Goal: Use online tool/utility: Use online tool/utility

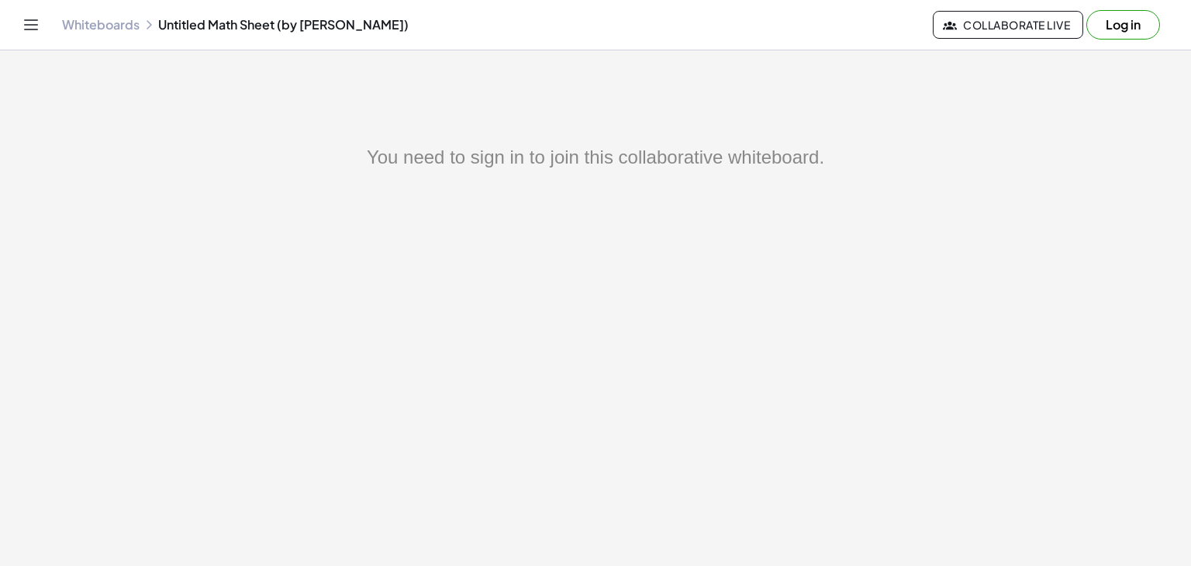
click at [730, 143] on main "You need to sign in to join this collaborative whiteboard." at bounding box center [595, 283] width 1191 height 566
click at [1130, 22] on button "Log in" at bounding box center [1124, 24] width 74 height 29
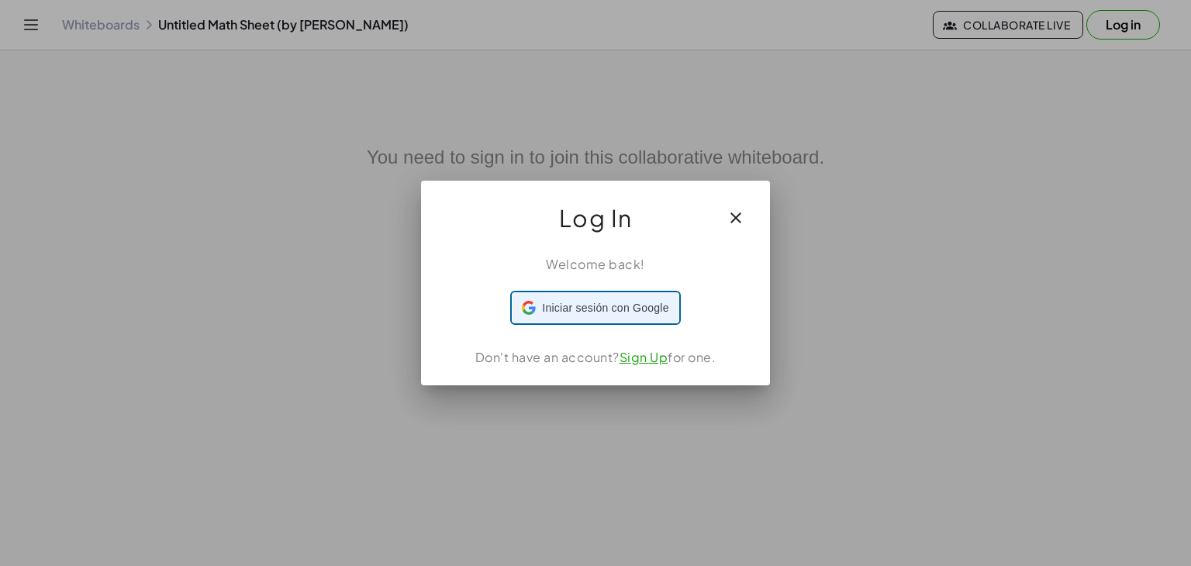
click at [575, 311] on div "Iniciar sesión con Google Iniciar sesión con Google. Se abre en una pestaña nue…" at bounding box center [595, 307] width 147 height 29
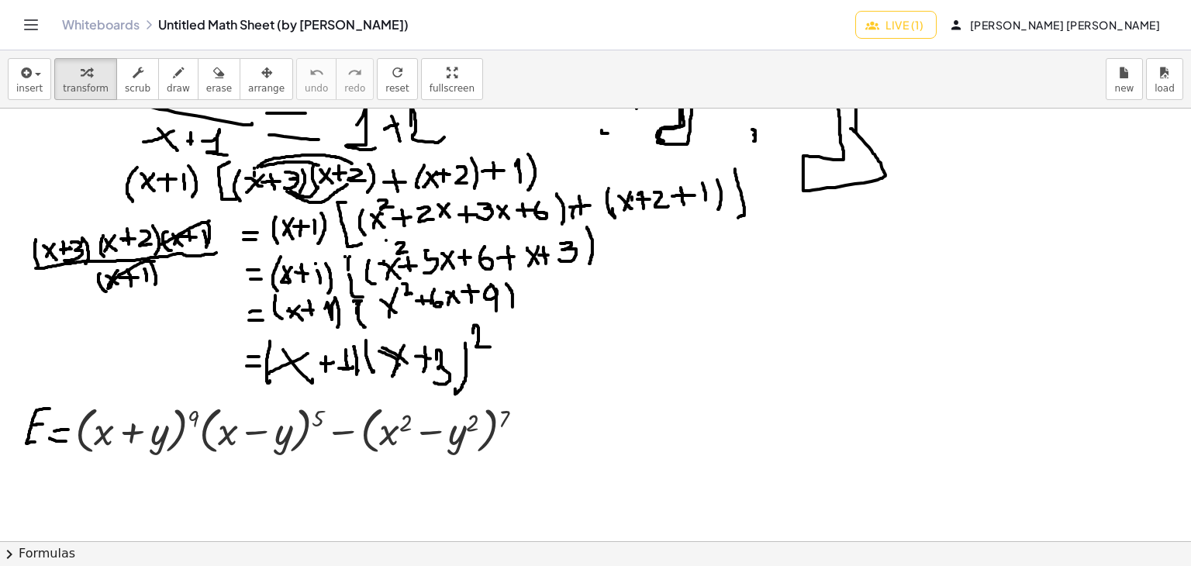
scroll to position [174, 0]
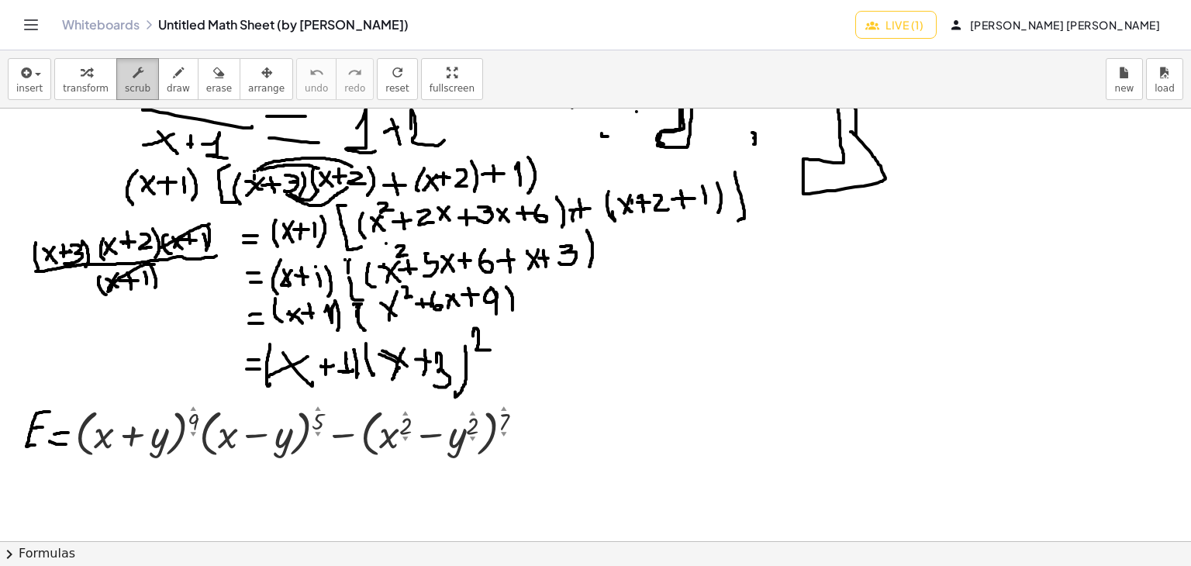
click at [131, 67] on div "button" at bounding box center [138, 72] width 26 height 19
drag, startPoint x: 158, startPoint y: 80, endPoint x: 173, endPoint y: 76, distance: 15.2
click at [173, 80] on icon "button" at bounding box center [178, 73] width 11 height 19
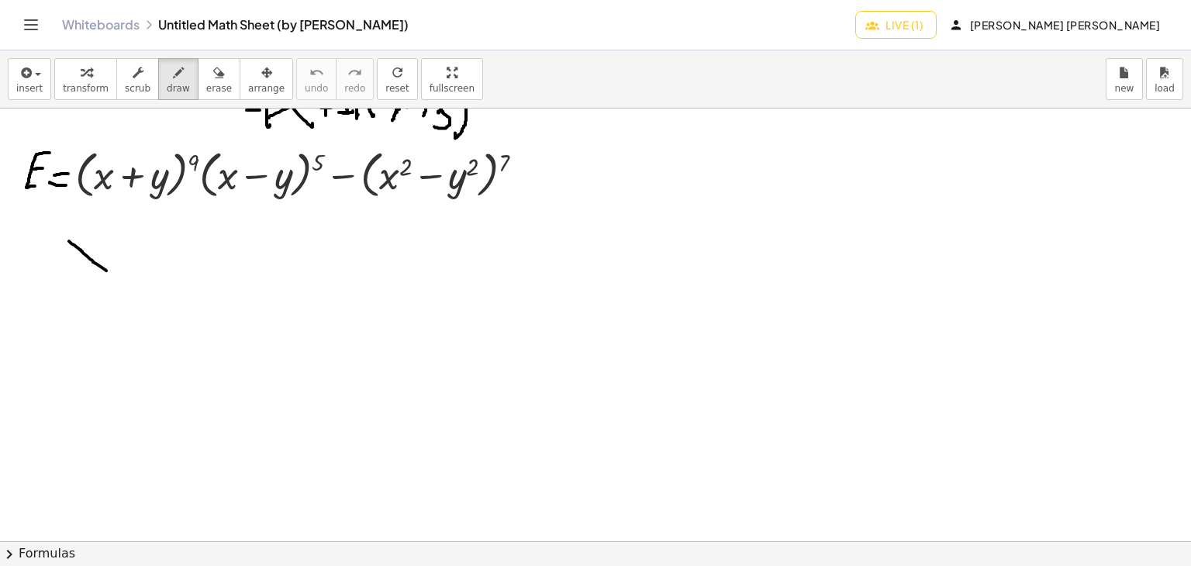
drag, startPoint x: 78, startPoint y: 247, endPoint x: 106, endPoint y: 270, distance: 35.9
click at [106, 270] on div at bounding box center [595, 325] width 1191 height 1299
drag, startPoint x: 102, startPoint y: 244, endPoint x: 65, endPoint y: 268, distance: 44.3
click at [65, 268] on div at bounding box center [595, 325] width 1191 height 1299
drag, startPoint x: 0, startPoint y: 226, endPoint x: 16, endPoint y: 271, distance: 47.1
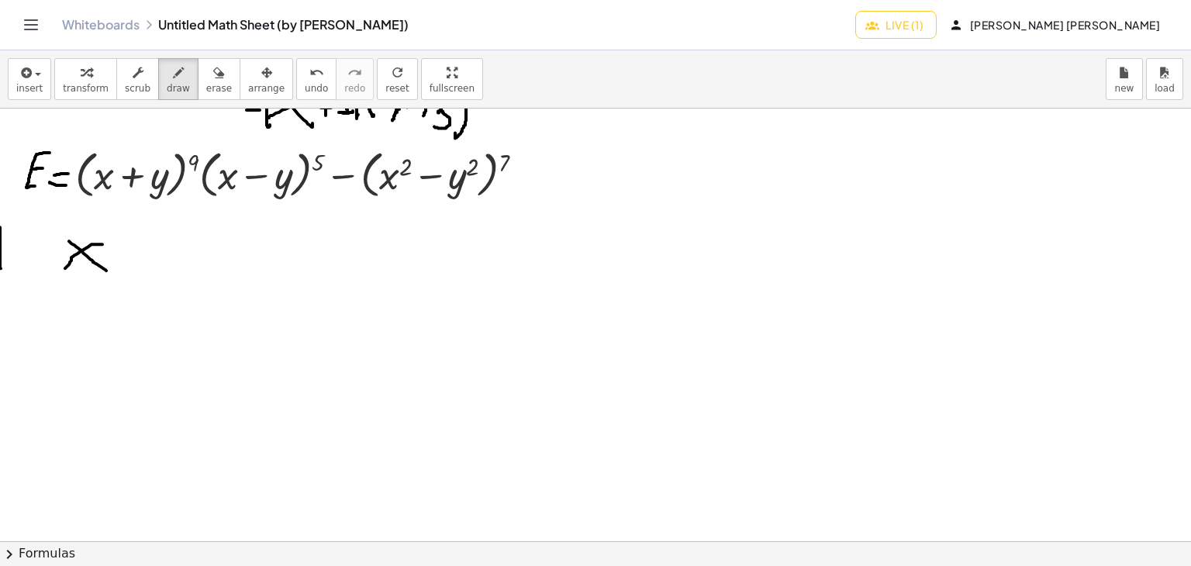
click at [16, 271] on div at bounding box center [595, 325] width 1191 height 1299
drag, startPoint x: 1, startPoint y: 225, endPoint x: 17, endPoint y: 225, distance: 16.3
click at [17, 225] on div at bounding box center [595, 325] width 1191 height 1299
drag, startPoint x: 5, startPoint y: 240, endPoint x: 26, endPoint y: 240, distance: 20.9
click at [26, 240] on div at bounding box center [595, 325] width 1191 height 1299
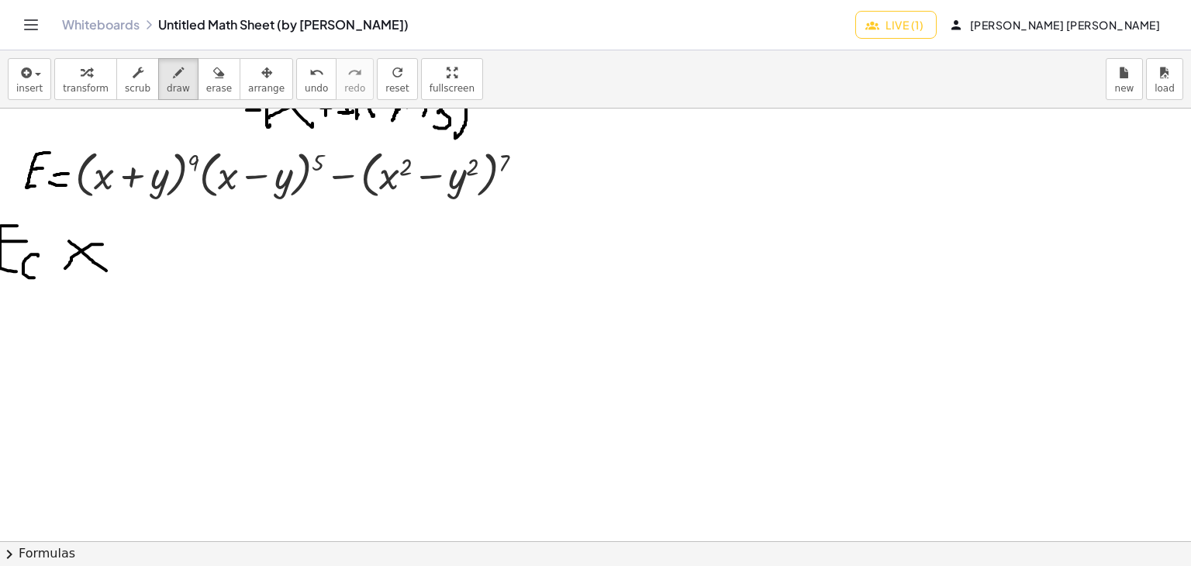
drag, startPoint x: 38, startPoint y: 255, endPoint x: 35, endPoint y: 277, distance: 21.9
click at [35, 277] on div at bounding box center [595, 325] width 1191 height 1299
drag, startPoint x: 43, startPoint y: 249, endPoint x: 56, endPoint y: 246, distance: 12.8
click at [56, 246] on div at bounding box center [595, 325] width 1191 height 1299
click at [54, 260] on div at bounding box center [595, 325] width 1191 height 1299
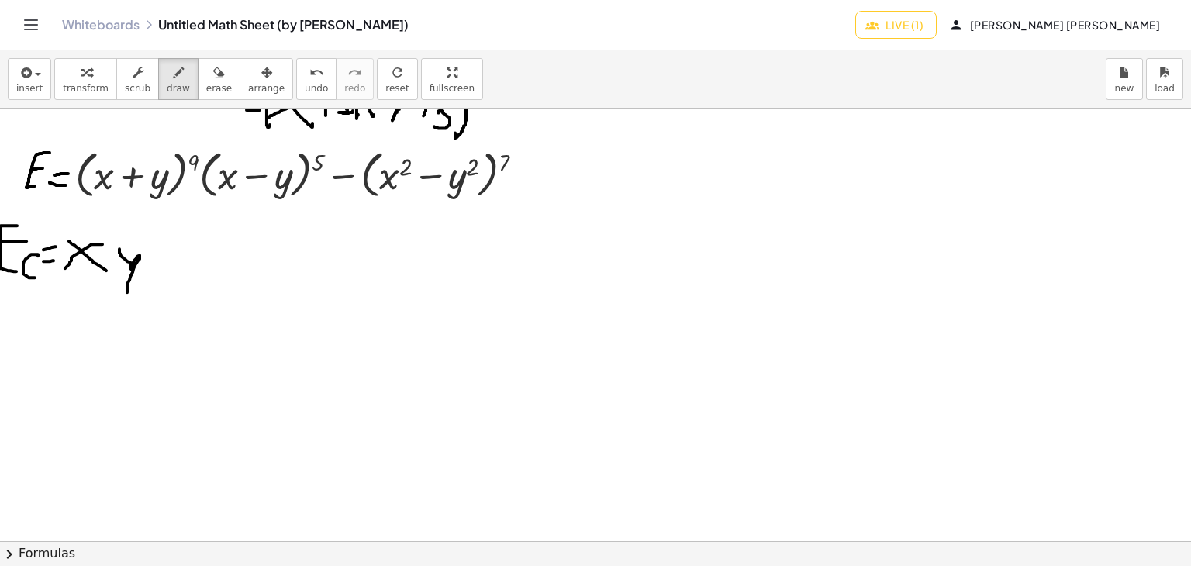
drag, startPoint x: 119, startPoint y: 251, endPoint x: 124, endPoint y: 301, distance: 49.9
click at [124, 302] on div at bounding box center [595, 325] width 1191 height 1299
drag, startPoint x: 61, startPoint y: 227, endPoint x: 64, endPoint y: 274, distance: 46.6
click at [64, 274] on div at bounding box center [595, 325] width 1191 height 1299
drag, startPoint x: 164, startPoint y: 236, endPoint x: 155, endPoint y: 284, distance: 49.0
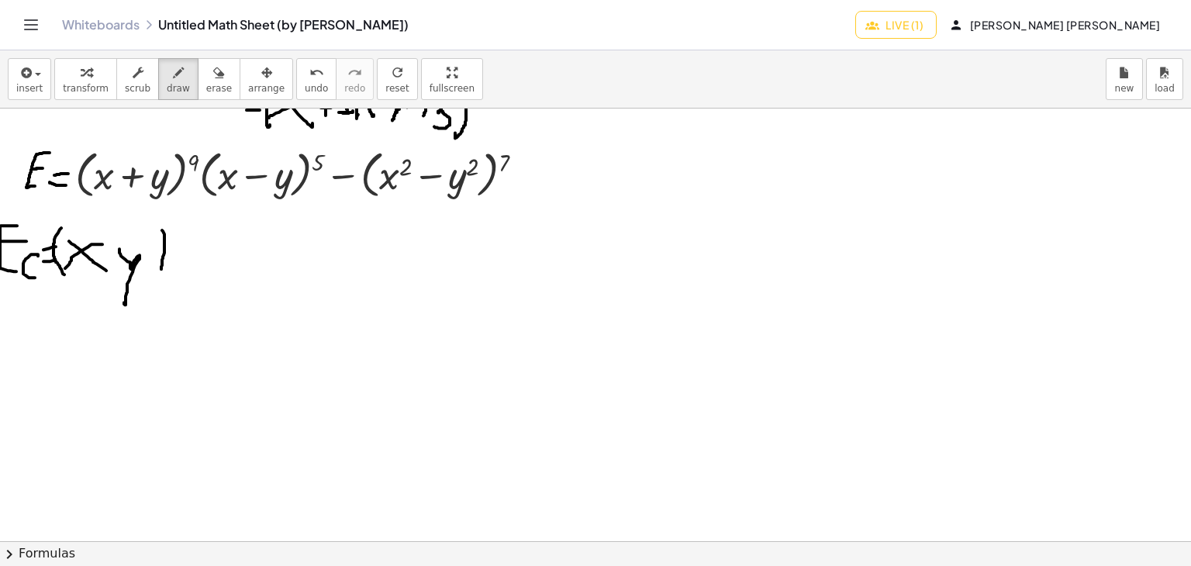
click at [156, 284] on div at bounding box center [595, 325] width 1191 height 1299
drag, startPoint x: 195, startPoint y: 123, endPoint x: 231, endPoint y: 127, distance: 36.7
click at [231, 127] on div at bounding box center [595, 325] width 1191 height 1299
drag, startPoint x: 221, startPoint y: 109, endPoint x: 192, endPoint y: 126, distance: 33.4
click at [206, 143] on div at bounding box center [595, 325] width 1191 height 1299
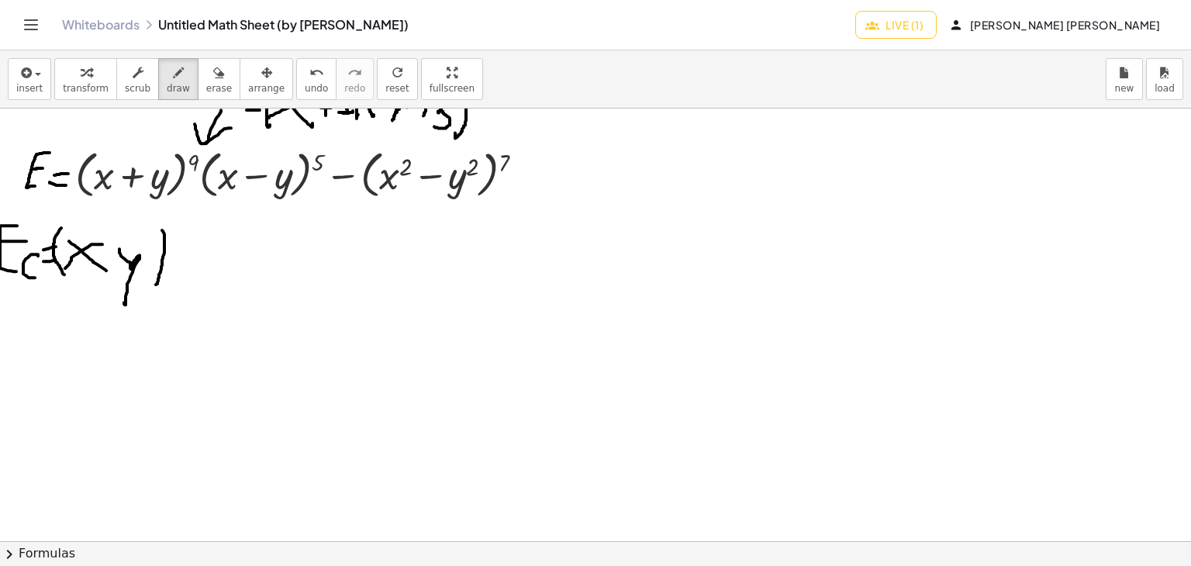
scroll to position [174, 0]
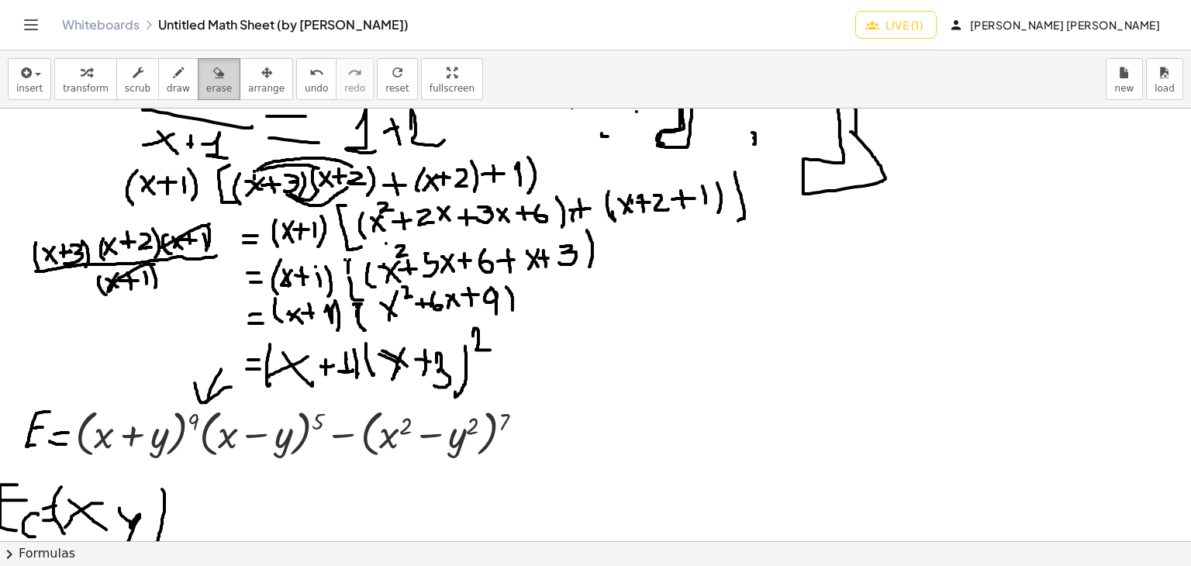
click at [209, 91] on span "erase" at bounding box center [219, 88] width 26 height 11
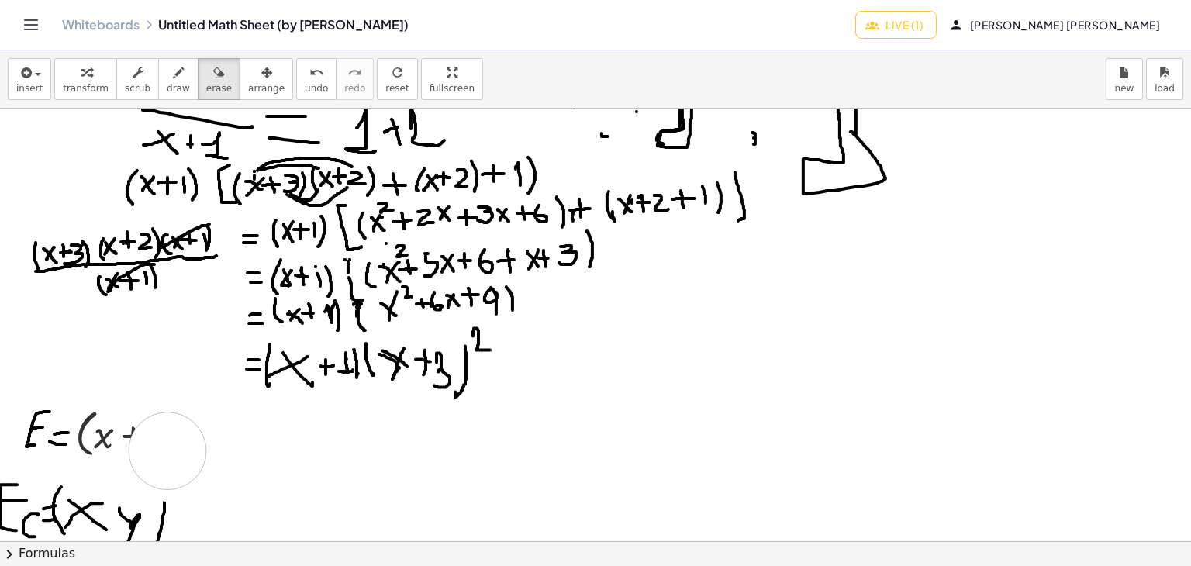
drag, startPoint x: 198, startPoint y: 387, endPoint x: 93, endPoint y: 4, distance: 397.2
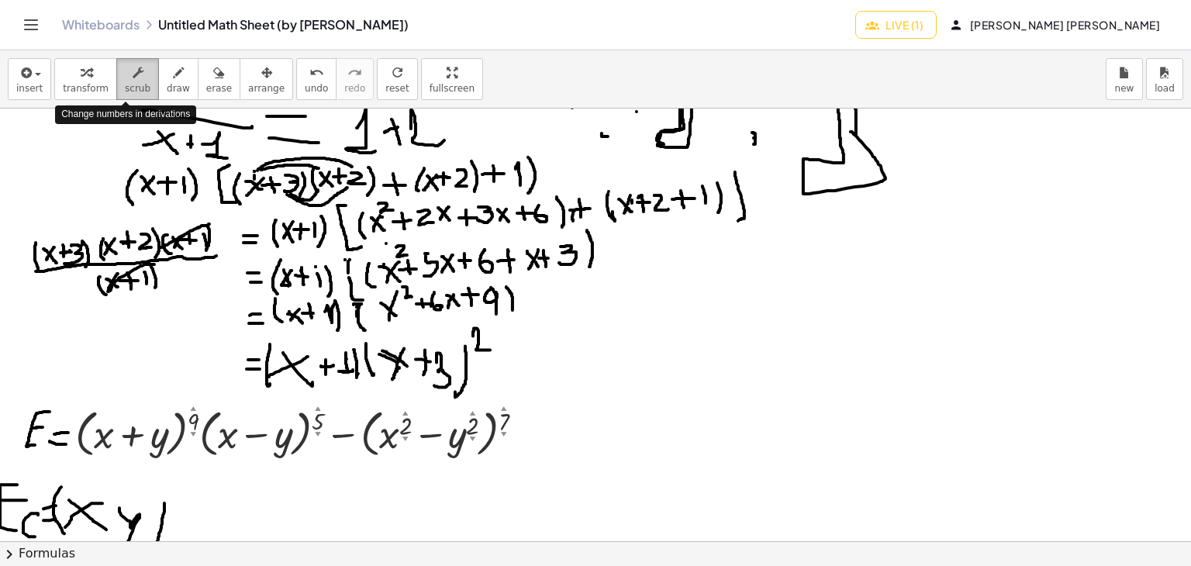
click at [139, 86] on button "scrub" at bounding box center [137, 79] width 43 height 42
click at [167, 94] on span "draw" at bounding box center [178, 88] width 23 height 11
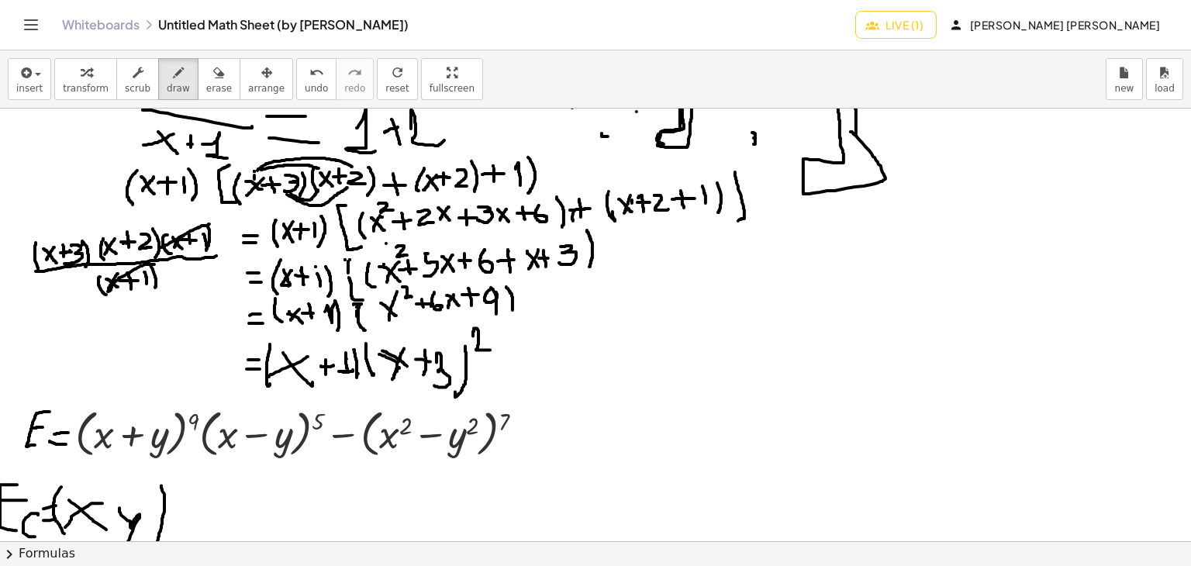
drag, startPoint x: 161, startPoint y: 485, endPoint x: 164, endPoint y: 511, distance: 26.6
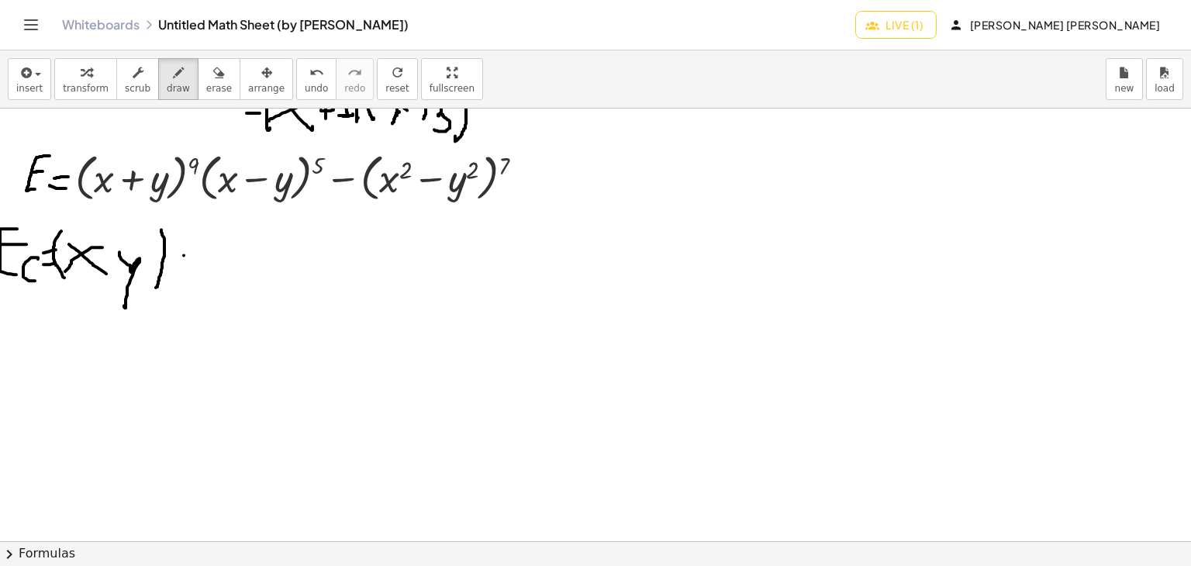
scroll to position [433, 0]
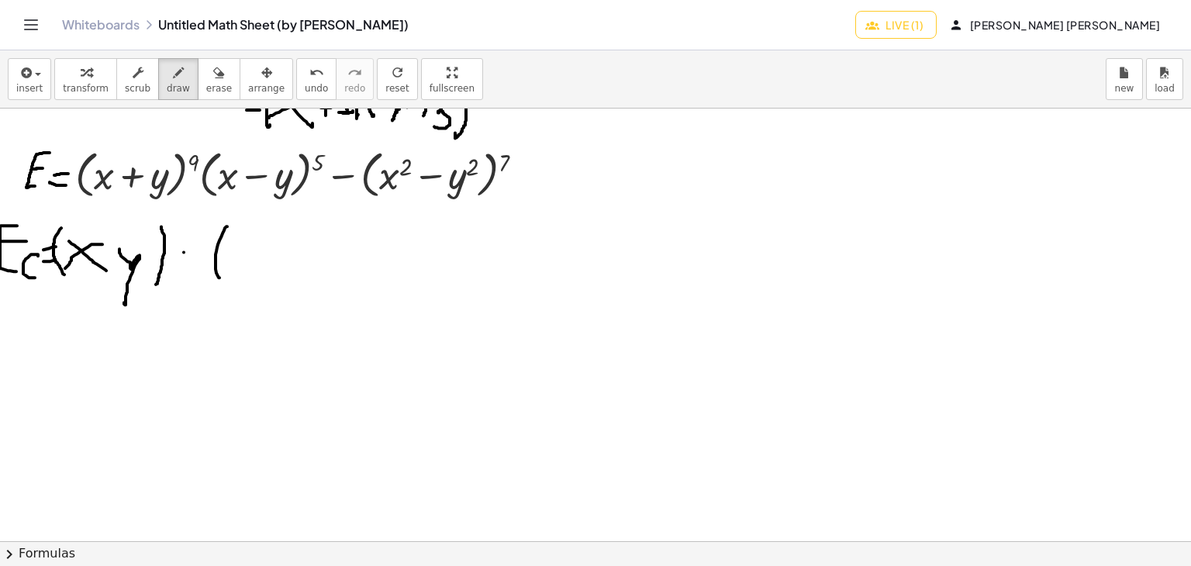
drag, startPoint x: 227, startPoint y: 226, endPoint x: 225, endPoint y: 264, distance: 38.8
click at [223, 274] on div at bounding box center [595, 325] width 1191 height 1299
drag, startPoint x: 202, startPoint y: 76, endPoint x: 248, endPoint y: 232, distance: 162.7
click at [213, 79] on icon "button" at bounding box center [218, 73] width 11 height 19
drag, startPoint x: 238, startPoint y: 287, endPoint x: 237, endPoint y: 261, distance: 25.6
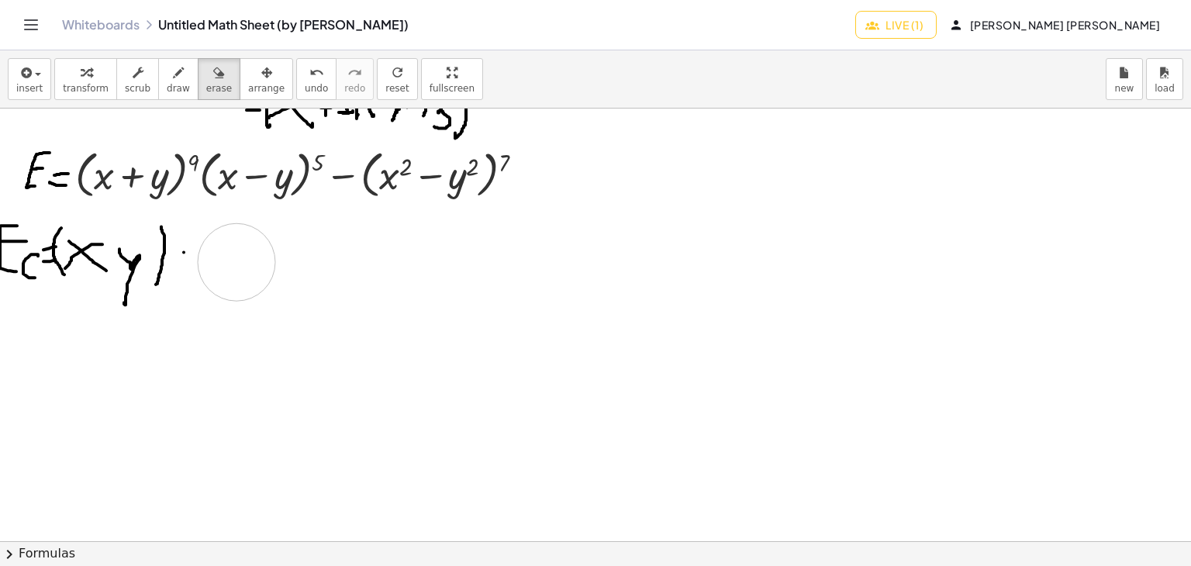
click at [237, 261] on div at bounding box center [595, 325] width 1191 height 1299
click at [167, 92] on span "draw" at bounding box center [178, 88] width 23 height 11
drag, startPoint x: 245, startPoint y: 289, endPoint x: 354, endPoint y: 295, distance: 108.8
click at [354, 295] on div at bounding box center [595, 325] width 1191 height 1299
drag, startPoint x: 251, startPoint y: 247, endPoint x: 288, endPoint y: 270, distance: 43.2
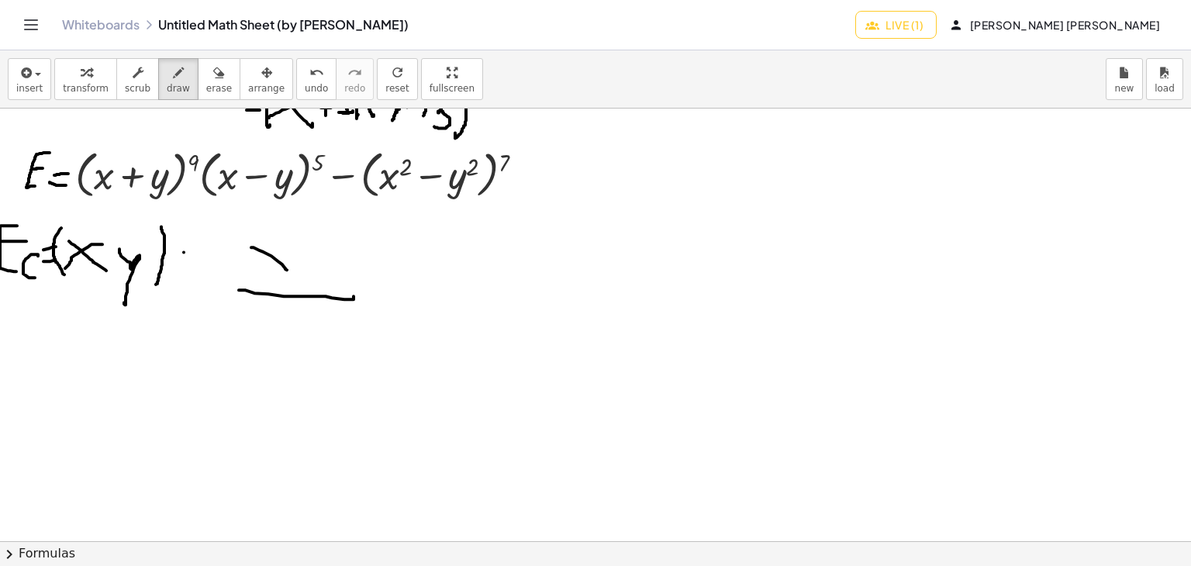
click at [288, 270] on div at bounding box center [595, 325] width 1191 height 1299
drag, startPoint x: 282, startPoint y: 237, endPoint x: 254, endPoint y: 271, distance: 43.6
click at [249, 276] on div at bounding box center [595, 325] width 1191 height 1299
drag, startPoint x: 304, startPoint y: 252, endPoint x: 329, endPoint y: 253, distance: 24.8
click at [329, 253] on div at bounding box center [595, 325] width 1191 height 1299
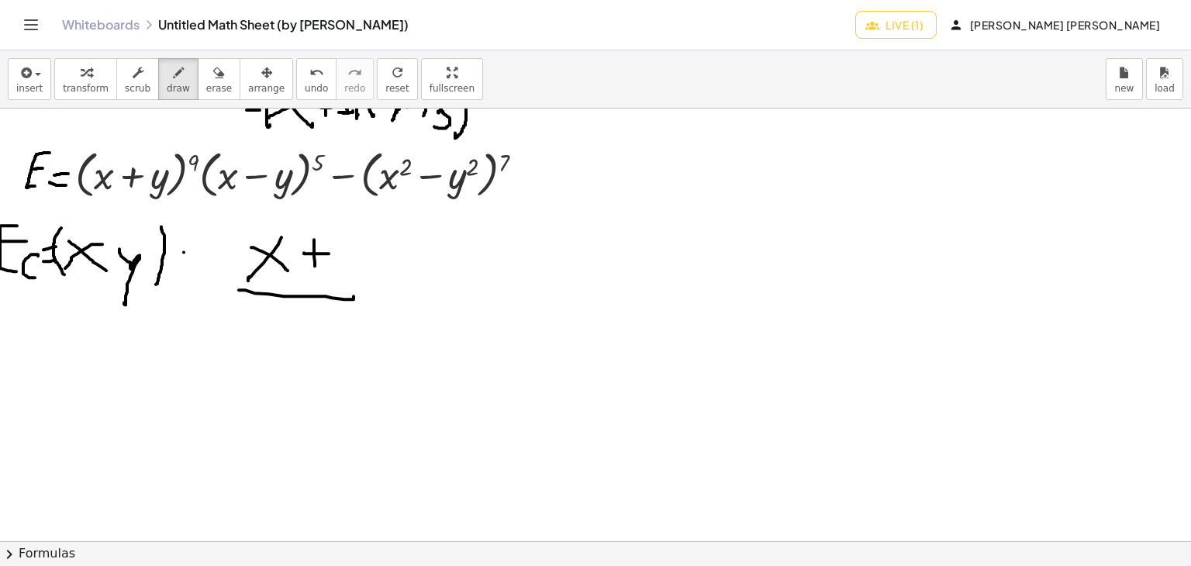
drag, startPoint x: 314, startPoint y: 239, endPoint x: 316, endPoint y: 266, distance: 27.2
click at [316, 266] on div at bounding box center [595, 325] width 1191 height 1299
drag, startPoint x: 339, startPoint y: 249, endPoint x: 337, endPoint y: 303, distance: 54.3
click at [337, 303] on div at bounding box center [595, 325] width 1191 height 1299
drag, startPoint x: 366, startPoint y: 232, endPoint x: 367, endPoint y: 261, distance: 29.5
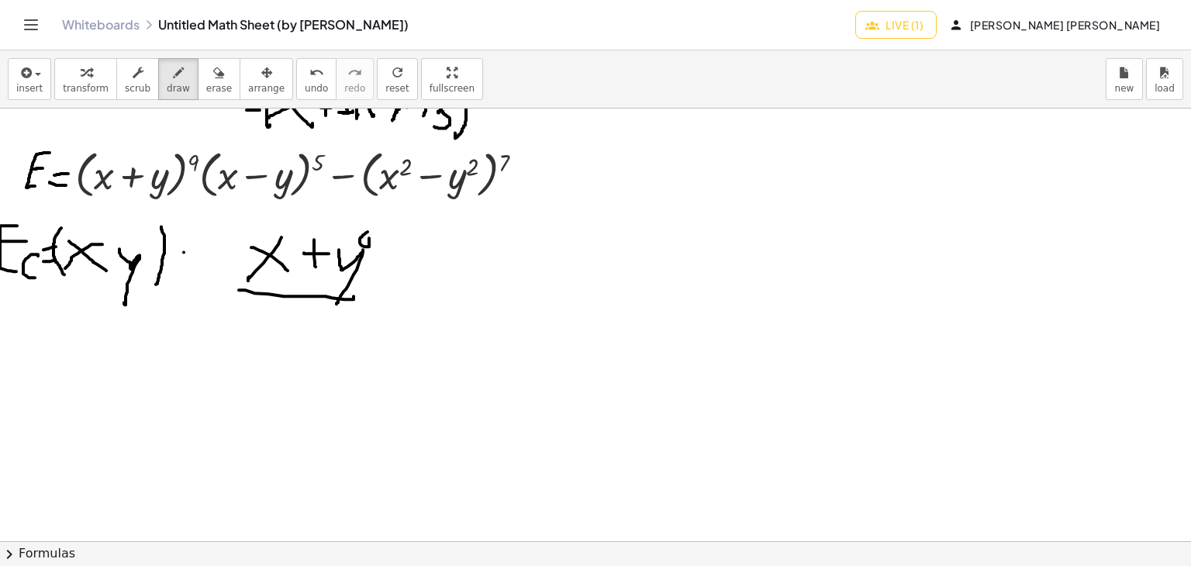
click at [371, 263] on div at bounding box center [595, 325] width 1191 height 1299
drag, startPoint x: 304, startPoint y: 225, endPoint x: 299, endPoint y: 254, distance: 29.1
click at [300, 256] on div at bounding box center [595, 325] width 1191 height 1299
drag, startPoint x: 228, startPoint y: 303, endPoint x: 285, endPoint y: 348, distance: 72.9
click at [285, 356] on div at bounding box center [595, 325] width 1191 height 1299
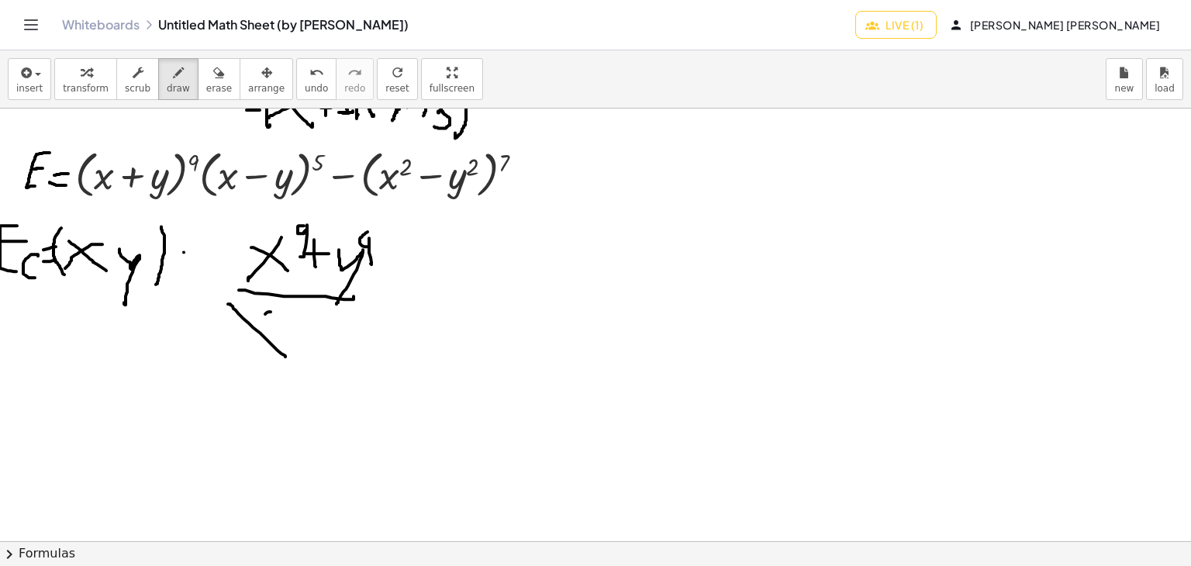
drag, startPoint x: 271, startPoint y: 311, endPoint x: 238, endPoint y: 332, distance: 38.7
click at [240, 331] on div at bounding box center [595, 325] width 1191 height 1299
drag, startPoint x: 295, startPoint y: 332, endPoint x: 312, endPoint y: 333, distance: 16.3
click at [312, 333] on div at bounding box center [595, 325] width 1191 height 1299
drag, startPoint x: 305, startPoint y: 314, endPoint x: 304, endPoint y: 341, distance: 27.2
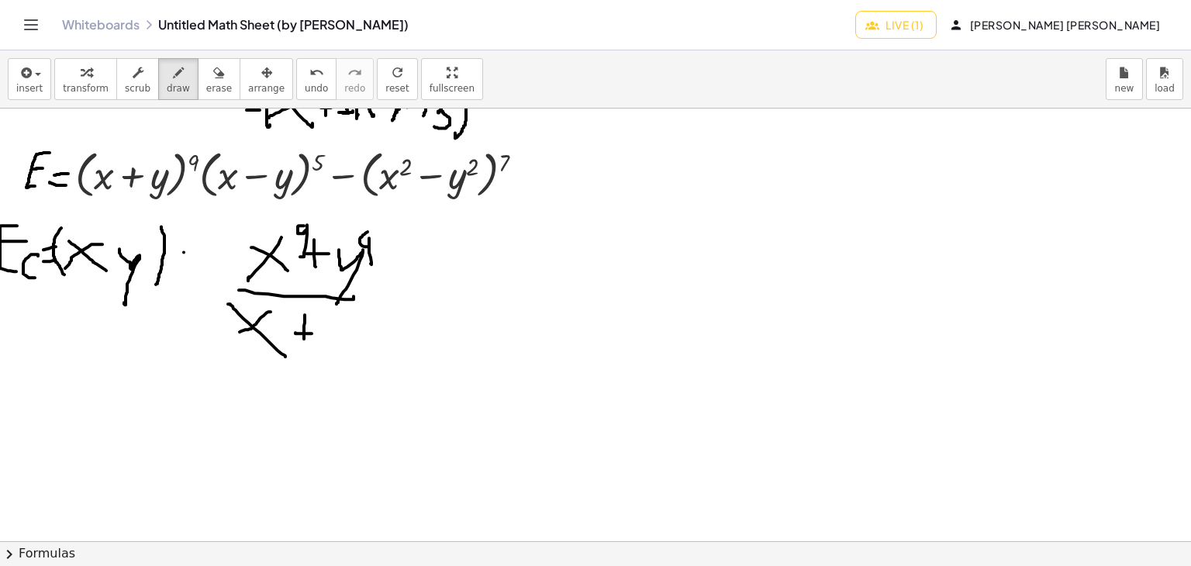
click at [304, 341] on div at bounding box center [595, 325] width 1191 height 1299
drag, startPoint x: 340, startPoint y: 327, endPoint x: 327, endPoint y: 371, distance: 45.4
click at [327, 373] on div at bounding box center [595, 325] width 1191 height 1299
drag, startPoint x: 391, startPoint y: 299, endPoint x: 397, endPoint y: 306, distance: 9.9
click at [416, 302] on div at bounding box center [595, 325] width 1191 height 1299
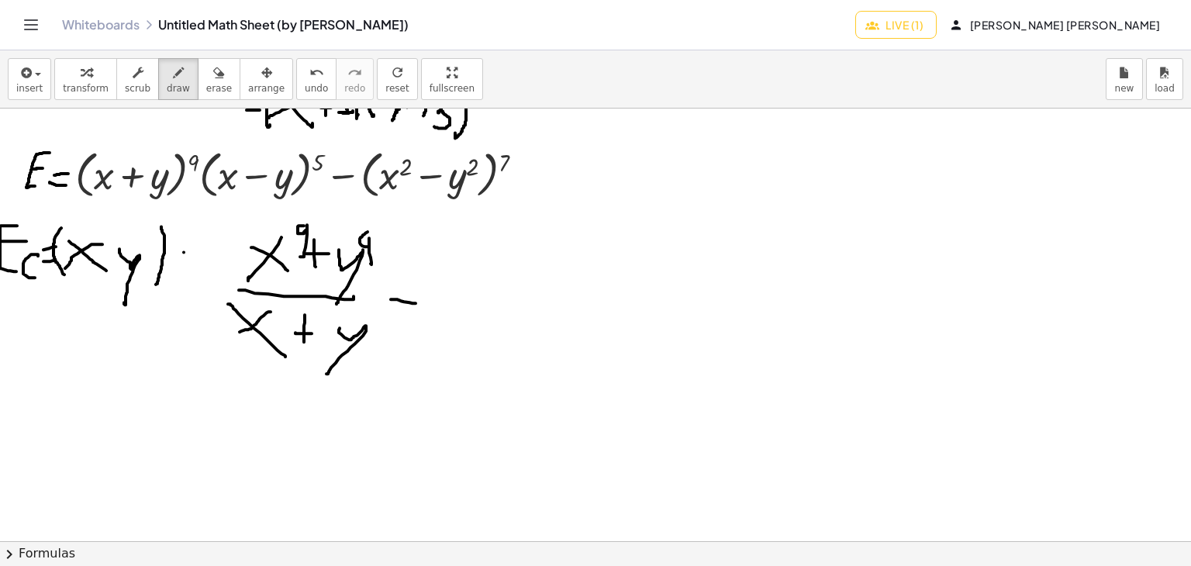
drag, startPoint x: 386, startPoint y: 316, endPoint x: 420, endPoint y: 325, distance: 34.4
click at [416, 325] on div at bounding box center [595, 325] width 1191 height 1299
drag, startPoint x: 449, startPoint y: 286, endPoint x: 479, endPoint y: 317, distance: 43.3
click at [479, 317] on div at bounding box center [595, 325] width 1191 height 1299
drag, startPoint x: 465, startPoint y: 309, endPoint x: 454, endPoint y: 327, distance: 20.9
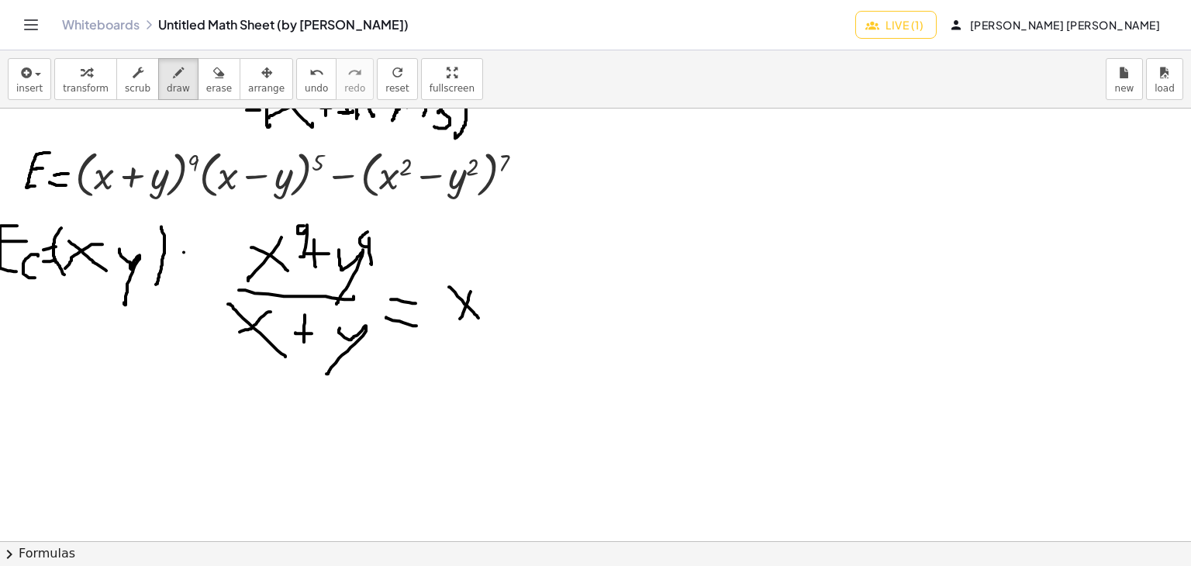
click at [455, 325] on div at bounding box center [595, 325] width 1191 height 1299
drag, startPoint x: 489, startPoint y: 300, endPoint x: 534, endPoint y: 306, distance: 46.1
click at [534, 306] on div at bounding box center [595, 325] width 1191 height 1299
drag, startPoint x: 517, startPoint y: 292, endPoint x: 512, endPoint y: 324, distance: 32.1
click at [512, 324] on div at bounding box center [595, 325] width 1191 height 1299
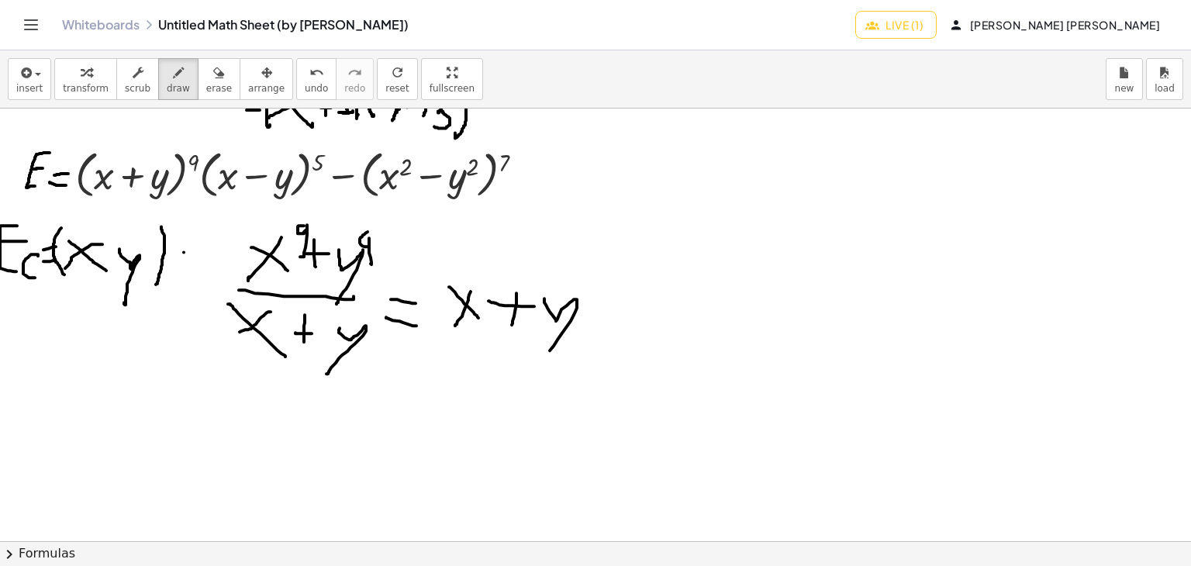
drag, startPoint x: 544, startPoint y: 298, endPoint x: 525, endPoint y: 325, distance: 33.4
click at [544, 349] on div at bounding box center [595, 325] width 1191 height 1299
drag, startPoint x: 484, startPoint y: 277, endPoint x: 504, endPoint y: 281, distance: 20.5
click at [484, 276] on div at bounding box center [595, 325] width 1191 height 1299
drag, startPoint x: 591, startPoint y: 299, endPoint x: 581, endPoint y: 288, distance: 14.8
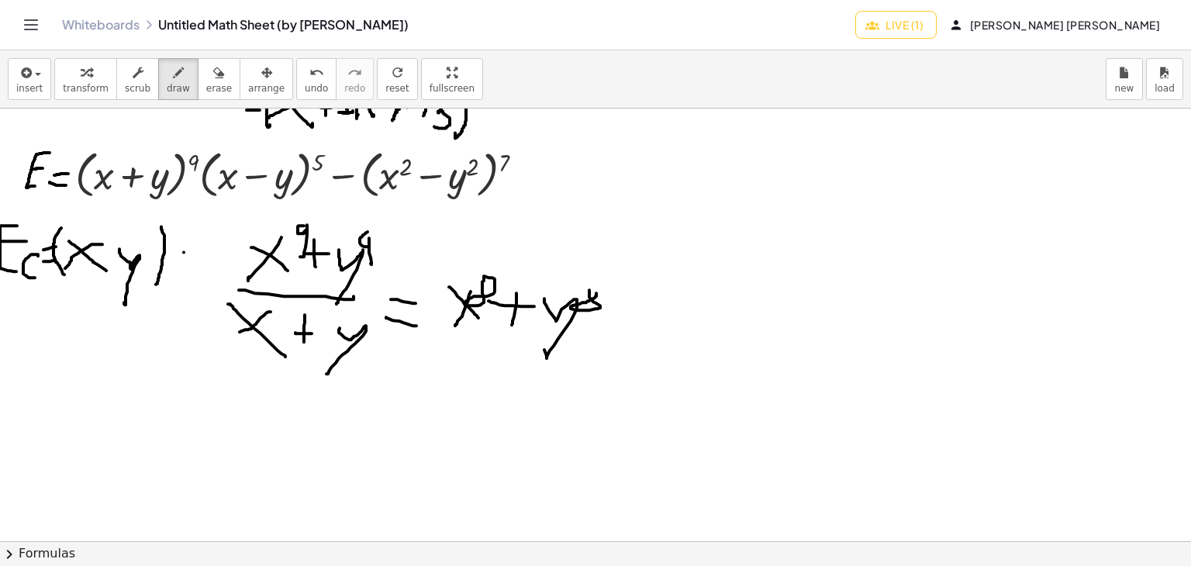
click at [589, 288] on div at bounding box center [595, 325] width 1191 height 1299
drag, startPoint x: 248, startPoint y: 397, endPoint x: 264, endPoint y: 413, distance: 22.5
click at [264, 423] on div at bounding box center [595, 325] width 1191 height 1299
click at [245, 429] on div at bounding box center [595, 325] width 1191 height 1299
drag, startPoint x: 283, startPoint y: 406, endPoint x: 317, endPoint y: 411, distance: 34.4
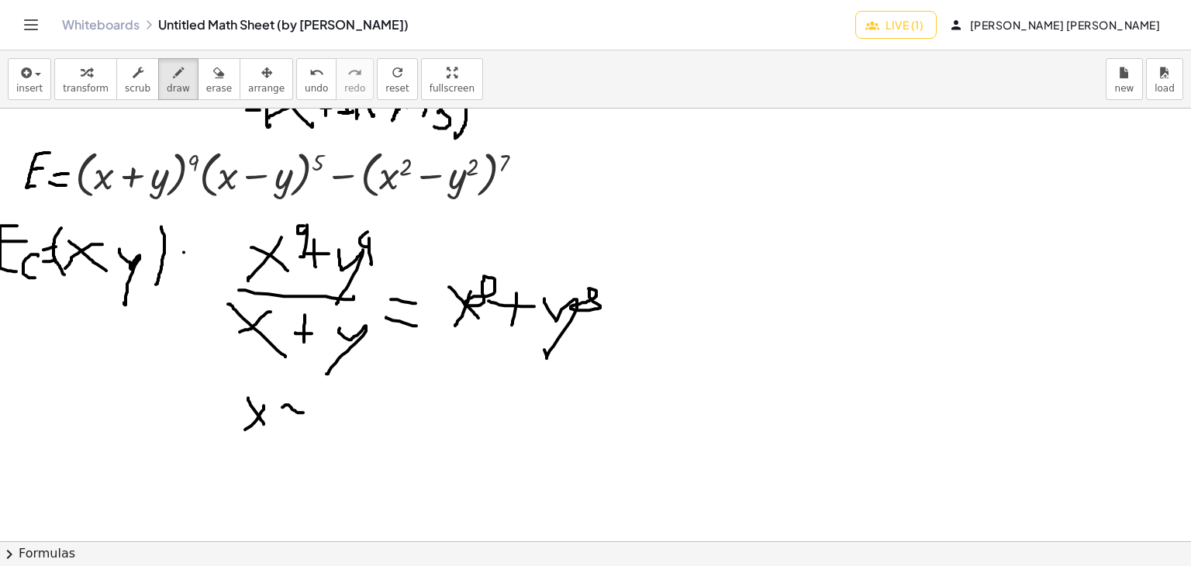
click at [317, 411] on div at bounding box center [595, 325] width 1191 height 1299
drag, startPoint x: 333, startPoint y: 398, endPoint x: 326, endPoint y: 432, distance: 34.8
click at [330, 432] on div at bounding box center [595, 325] width 1191 height 1299
drag, startPoint x: 252, startPoint y: 455, endPoint x: 369, endPoint y: 460, distance: 117.2
click at [371, 460] on div at bounding box center [595, 325] width 1191 height 1299
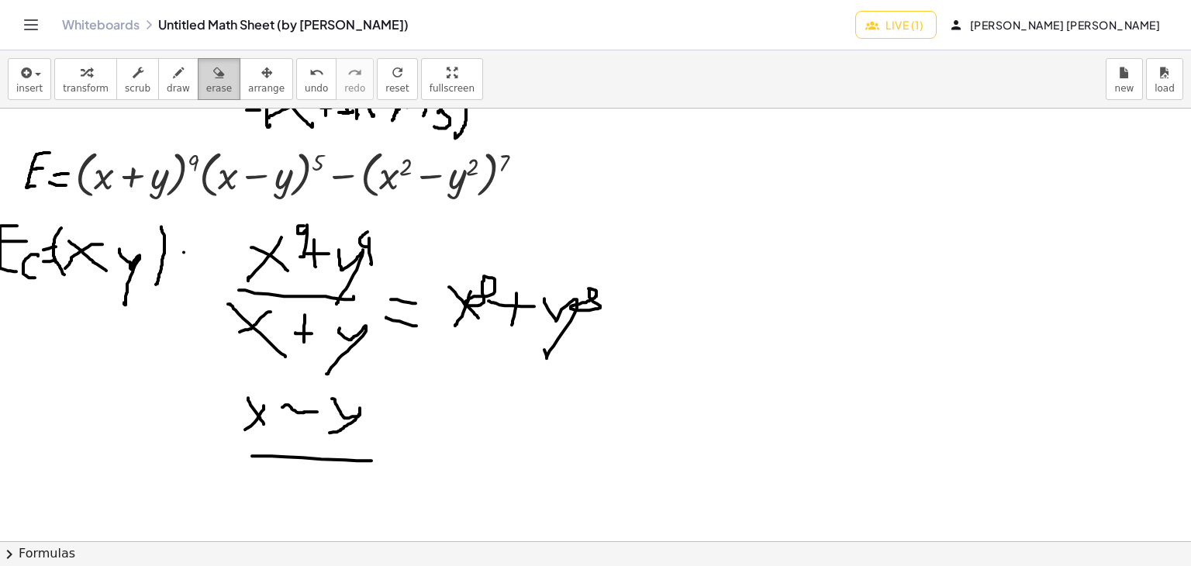
click at [206, 85] on span "erase" at bounding box center [219, 88] width 26 height 11
drag, startPoint x: 233, startPoint y: 410, endPoint x: 360, endPoint y: 424, distance: 128.0
click at [360, 424] on div at bounding box center [595, 325] width 1191 height 1299
click at [250, 449] on div at bounding box center [595, 325] width 1191 height 1299
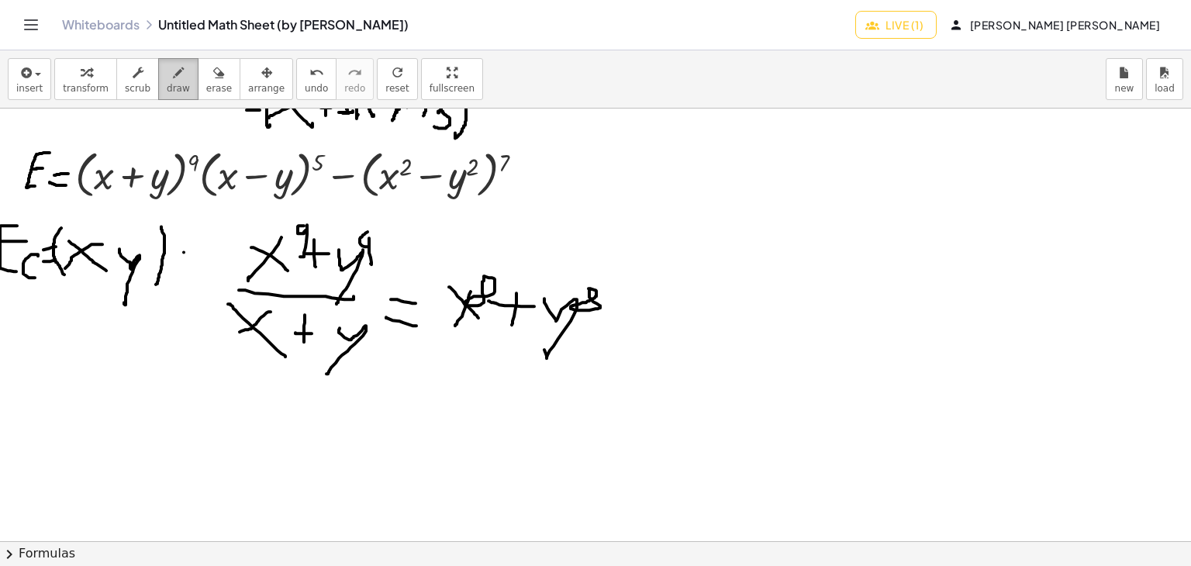
drag, startPoint x: 149, startPoint y: 64, endPoint x: 171, endPoint y: 85, distance: 30.2
click at [158, 66] on button "draw" at bounding box center [178, 79] width 40 height 42
click at [223, 165] on div at bounding box center [595, 325] width 1191 height 1299
click at [334, 158] on div at bounding box center [595, 325] width 1191 height 1299
drag, startPoint x: 313, startPoint y: 444, endPoint x: 341, endPoint y: 461, distance: 33.1
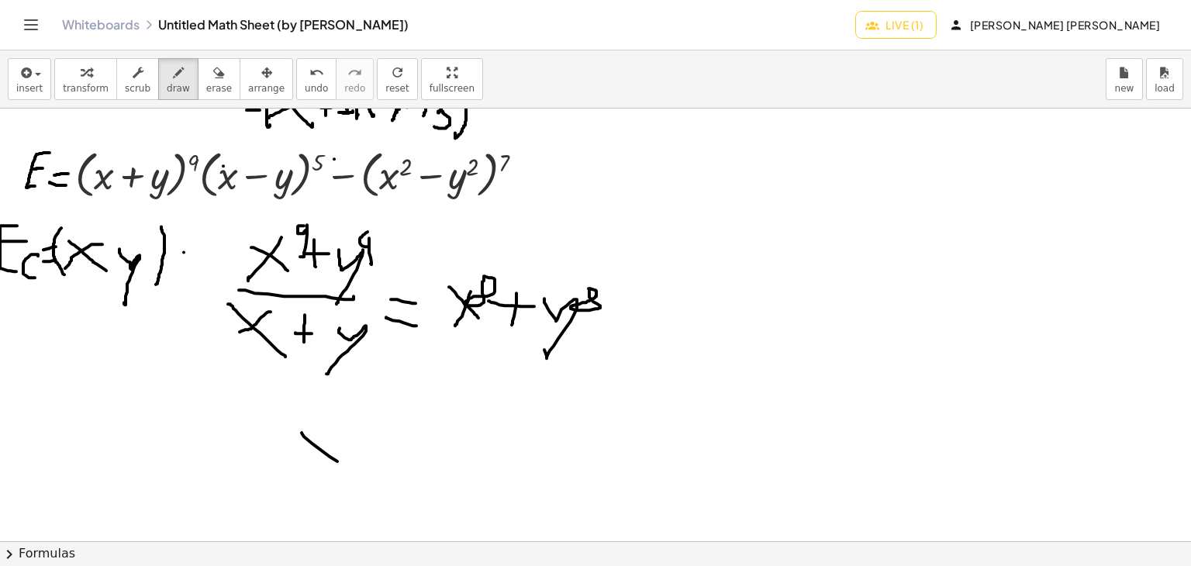
click at [341, 465] on div at bounding box center [595, 325] width 1191 height 1299
drag, startPoint x: 341, startPoint y: 434, endPoint x: 301, endPoint y: 463, distance: 49.5
click at [299, 463] on div at bounding box center [595, 325] width 1191 height 1299
drag, startPoint x: 344, startPoint y: 444, endPoint x: 375, endPoint y: 444, distance: 31.0
click at [375, 444] on div at bounding box center [595, 325] width 1191 height 1299
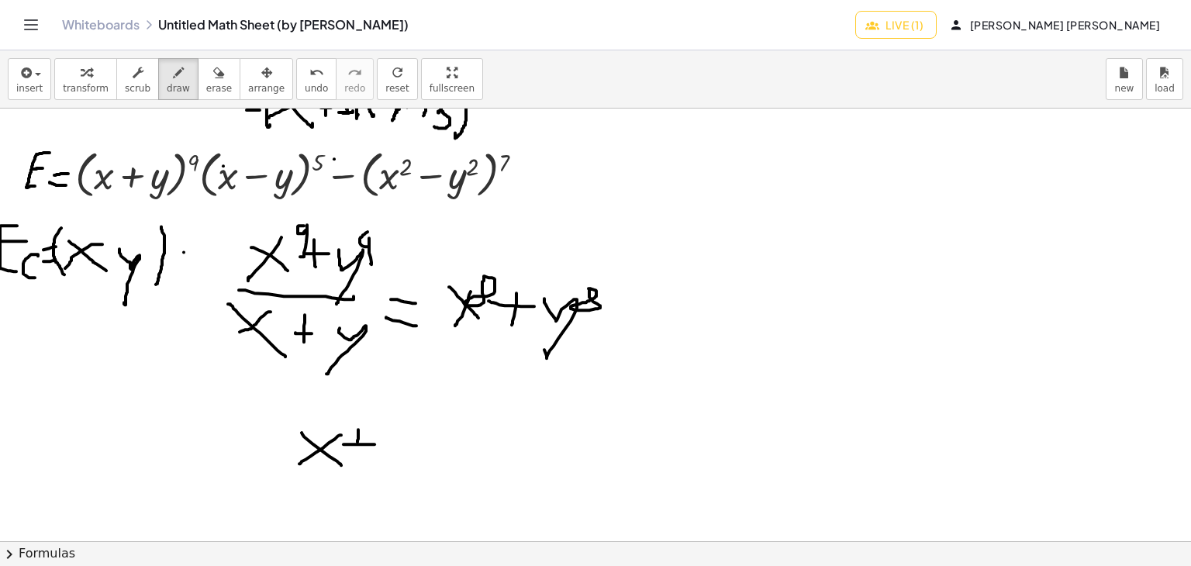
drag, startPoint x: 358, startPoint y: 429, endPoint x: 358, endPoint y: 441, distance: 12.4
click at [358, 441] on div at bounding box center [595, 325] width 1191 height 1299
click at [198, 80] on button "erase" at bounding box center [219, 79] width 43 height 42
click at [383, 432] on div at bounding box center [595, 325] width 1191 height 1299
click at [377, 443] on div at bounding box center [595, 325] width 1191 height 1299
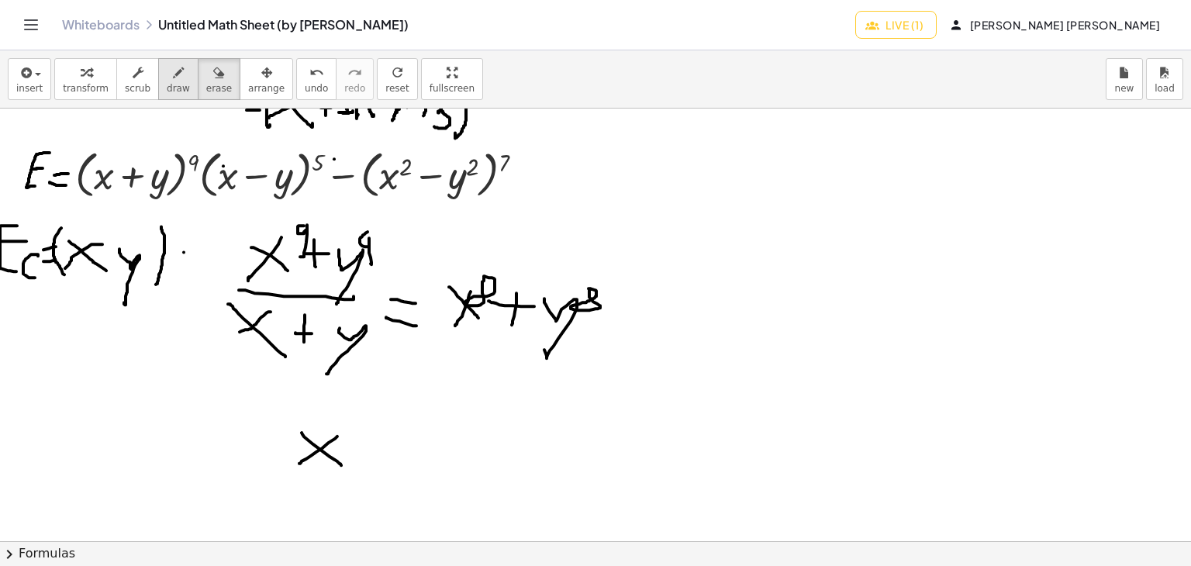
click at [172, 85] on button "draw" at bounding box center [178, 79] width 40 height 42
drag, startPoint x: 361, startPoint y: 447, endPoint x: 382, endPoint y: 445, distance: 21.0
click at [382, 445] on div at bounding box center [595, 325] width 1191 height 1299
drag, startPoint x: 399, startPoint y: 432, endPoint x: 403, endPoint y: 458, distance: 26.7
click at [396, 474] on div at bounding box center [595, 325] width 1191 height 1299
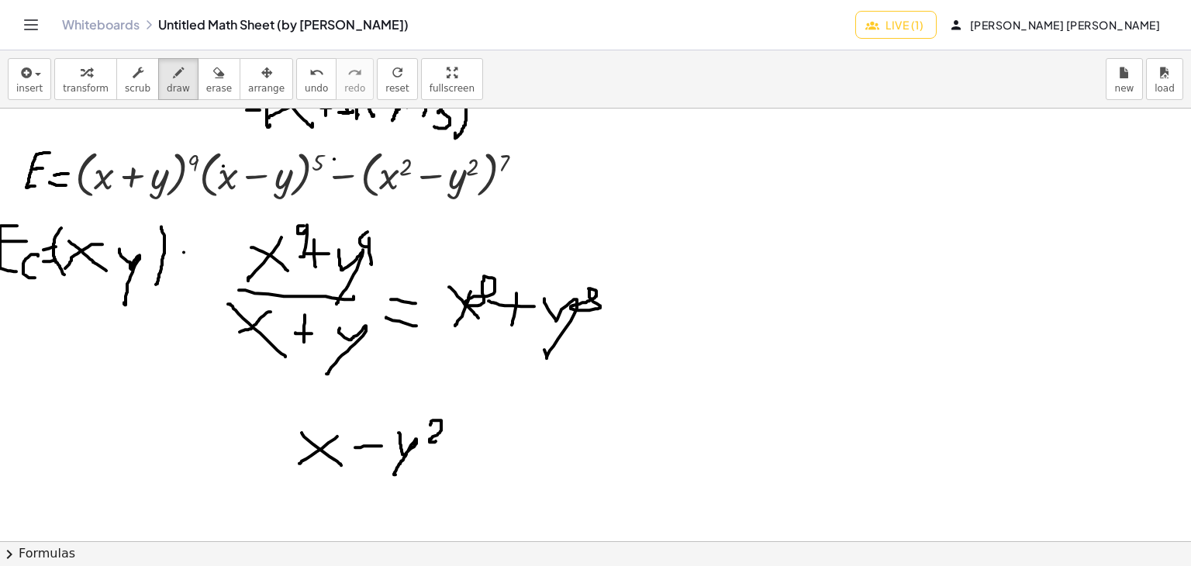
drag, startPoint x: 430, startPoint y: 423, endPoint x: 436, endPoint y: 441, distance: 17.9
click at [436, 441] on div at bounding box center [595, 325] width 1191 height 1299
drag, startPoint x: 338, startPoint y: 423, endPoint x: 368, endPoint y: 435, distance: 32.4
click at [370, 435] on div at bounding box center [595, 325] width 1191 height 1299
drag, startPoint x: 274, startPoint y: 486, endPoint x: 412, endPoint y: 512, distance: 140.4
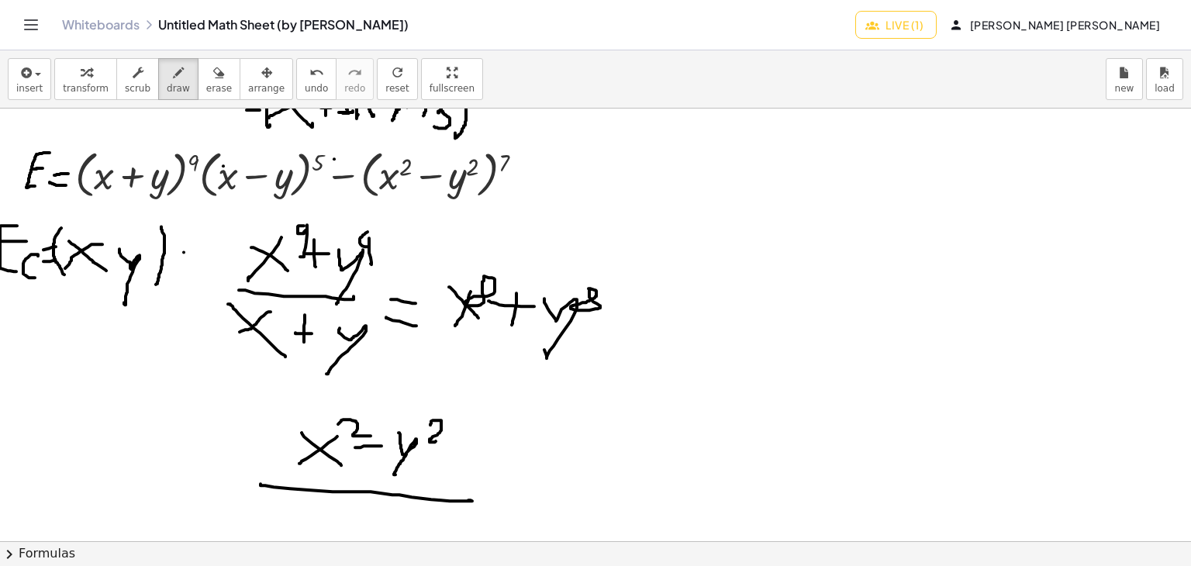
click at [466, 499] on div at bounding box center [595, 325] width 1191 height 1299
drag, startPoint x: 329, startPoint y: 519, endPoint x: 368, endPoint y: 519, distance: 39.6
click at [369, 537] on div at bounding box center [595, 325] width 1191 height 1299
drag, startPoint x: 358, startPoint y: 524, endPoint x: 338, endPoint y: 544, distance: 28.0
click at [312, 551] on div "insert select one: Math Expression Function Text transform scrub draw erase arr…" at bounding box center [595, 308] width 1191 height 516
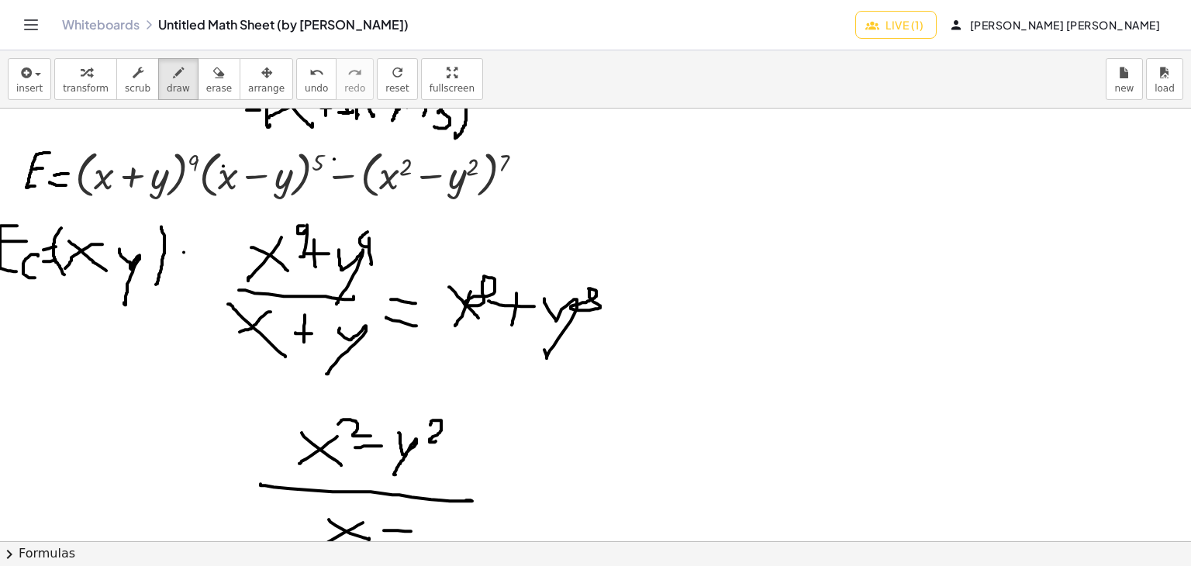
drag, startPoint x: 388, startPoint y: 530, endPoint x: 409, endPoint y: 530, distance: 21.7
click at [409, 530] on div at bounding box center [595, 325] width 1191 height 1299
drag, startPoint x: 423, startPoint y: 517, endPoint x: 416, endPoint y: 562, distance: 46.4
click at [412, 565] on html "Graspable Math Activities Whiteboards Classes Account v1.28.4 | Privacy policy …" at bounding box center [595, 283] width 1191 height 566
drag, startPoint x: 493, startPoint y: 474, endPoint x: 481, endPoint y: 485, distance: 17.0
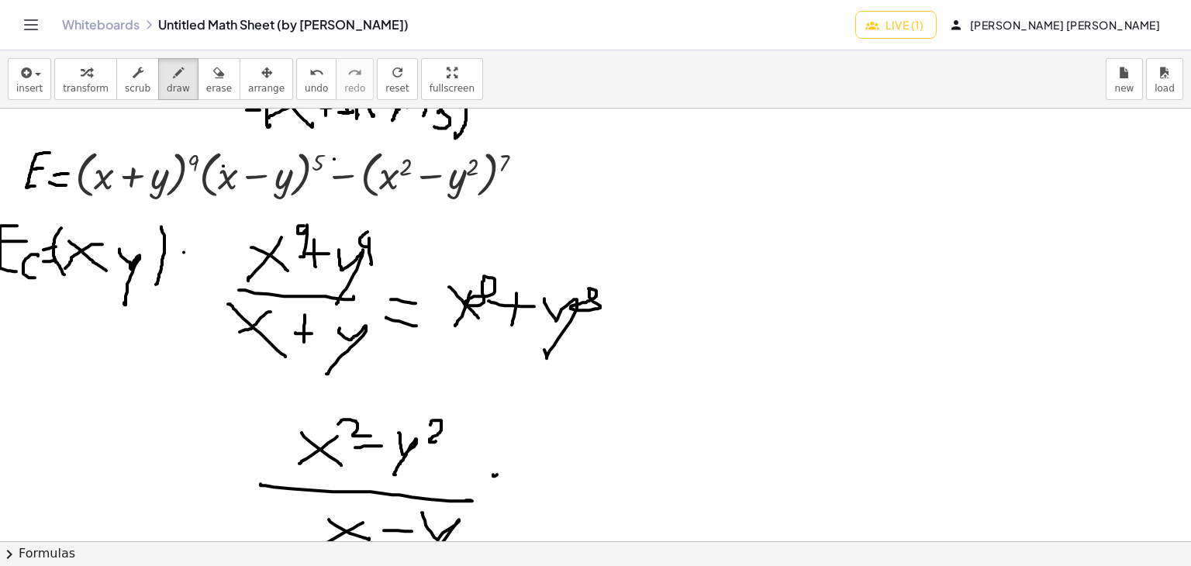
click at [502, 474] on div at bounding box center [595, 325] width 1191 height 1299
drag, startPoint x: 484, startPoint y: 489, endPoint x: 498, endPoint y: 485, distance: 14.5
click at [498, 487] on div at bounding box center [595, 325] width 1191 height 1299
drag, startPoint x: 525, startPoint y: 462, endPoint x: 568, endPoint y: 483, distance: 47.5
click at [583, 499] on div at bounding box center [595, 325] width 1191 height 1299
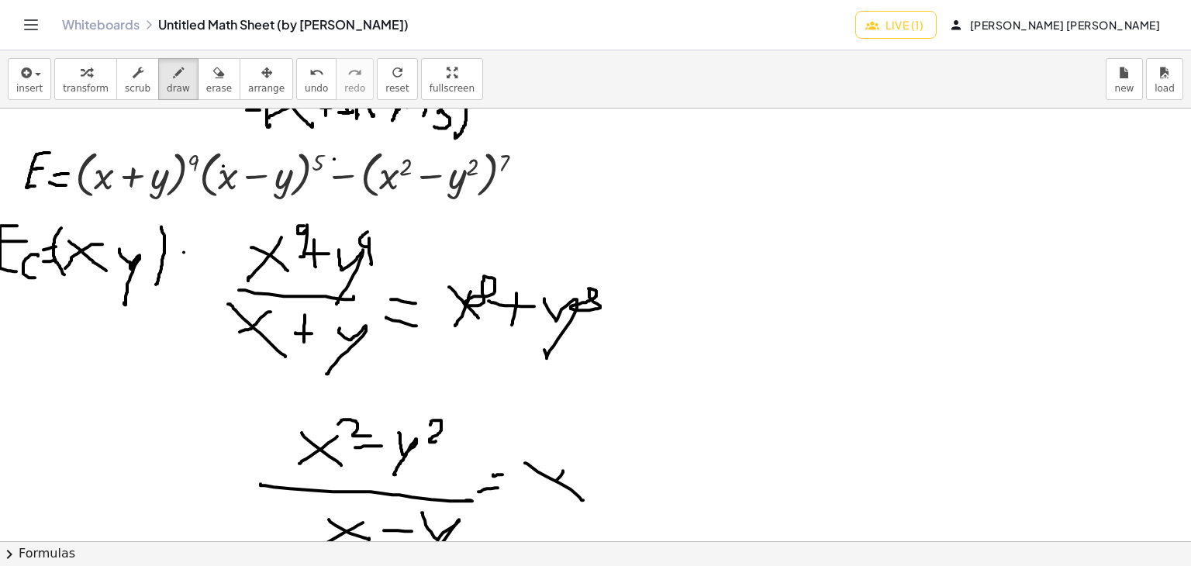
drag, startPoint x: 557, startPoint y: 479, endPoint x: 527, endPoint y: 507, distance: 41.2
click at [516, 513] on div at bounding box center [595, 325] width 1191 height 1299
drag, startPoint x: 551, startPoint y: 482, endPoint x: 529, endPoint y: 495, distance: 25.7
click at [527, 496] on div at bounding box center [595, 325] width 1191 height 1299
click at [603, 474] on div at bounding box center [595, 325] width 1191 height 1299
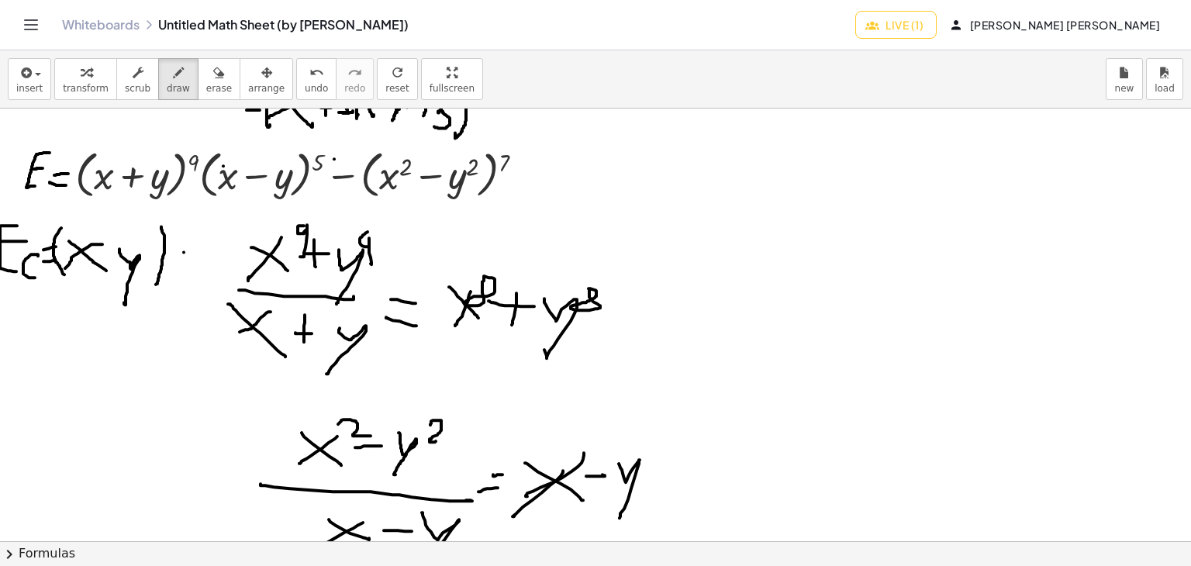
drag, startPoint x: 624, startPoint y: 478, endPoint x: 661, endPoint y: 441, distance: 52.1
click at [624, 507] on div at bounding box center [595, 325] width 1191 height 1299
drag, startPoint x: 679, startPoint y: 382, endPoint x: 729, endPoint y: 346, distance: 61.1
click at [744, 345] on div at bounding box center [595, 325] width 1191 height 1299
drag, startPoint x: 711, startPoint y: 371, endPoint x: 727, endPoint y: 371, distance: 16.3
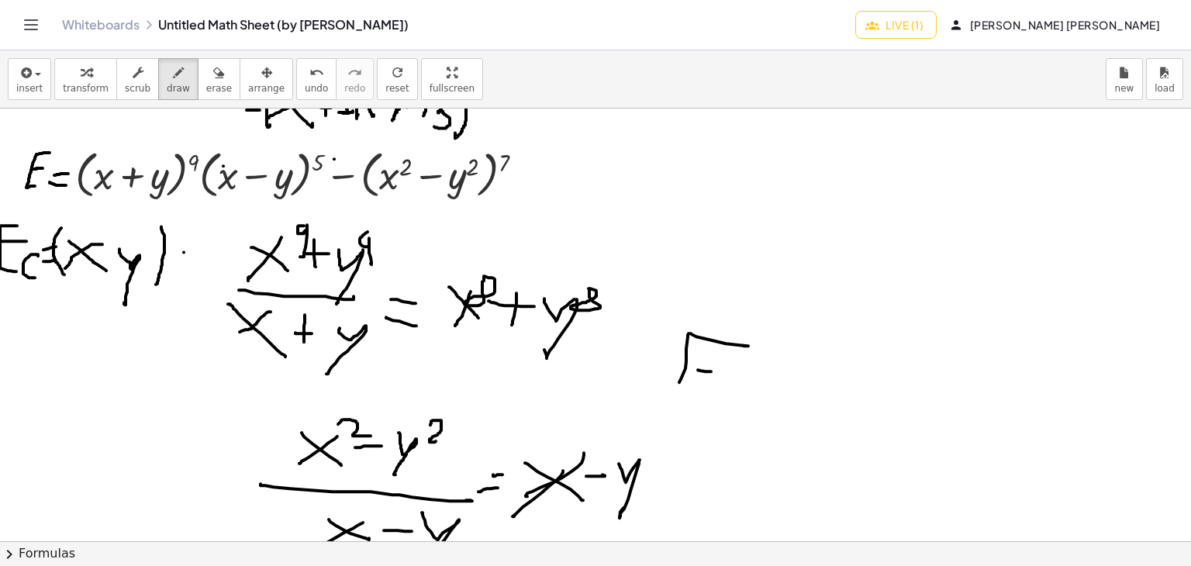
click at [727, 371] on div at bounding box center [595, 325] width 1191 height 1299
drag, startPoint x: 754, startPoint y: 359, endPoint x: 754, endPoint y: 378, distance: 19.4
click at [751, 379] on div at bounding box center [595, 325] width 1191 height 1299
drag, startPoint x: 776, startPoint y: 347, endPoint x: 788, endPoint y: 374, distance: 29.5
click at [775, 379] on div at bounding box center [595, 325] width 1191 height 1299
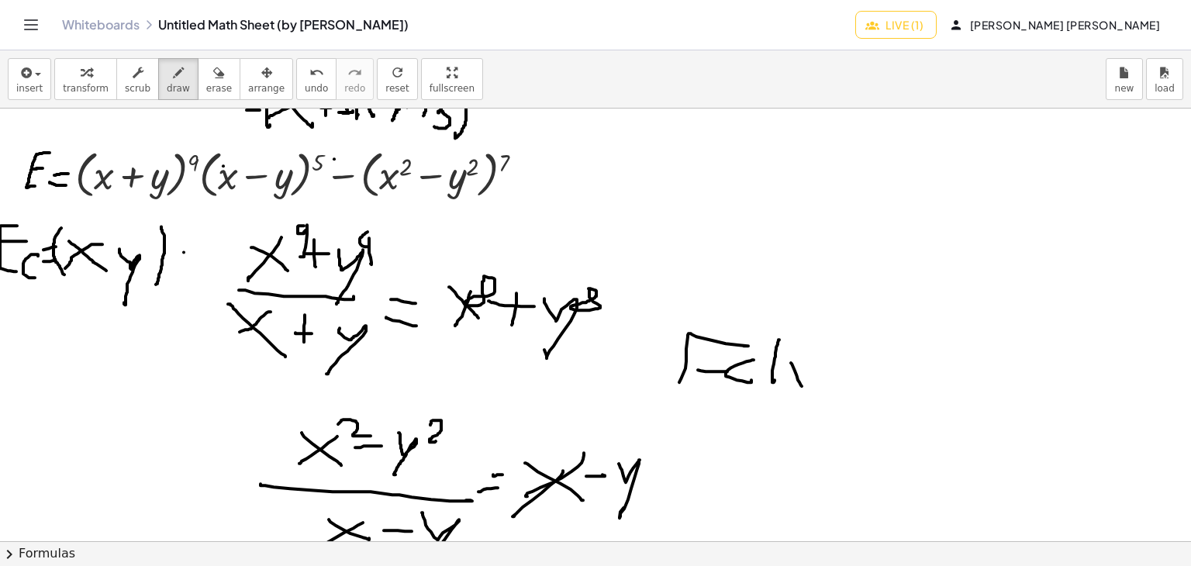
drag, startPoint x: 800, startPoint y: 382, endPoint x: 807, endPoint y: 370, distance: 13.6
click at [803, 384] on div at bounding box center [595, 325] width 1191 height 1299
drag, startPoint x: 807, startPoint y: 367, endPoint x: 791, endPoint y: 387, distance: 25.9
click at [791, 387] on div at bounding box center [595, 325] width 1191 height 1299
drag, startPoint x: 817, startPoint y: 374, endPoint x: 822, endPoint y: 358, distance: 17.2
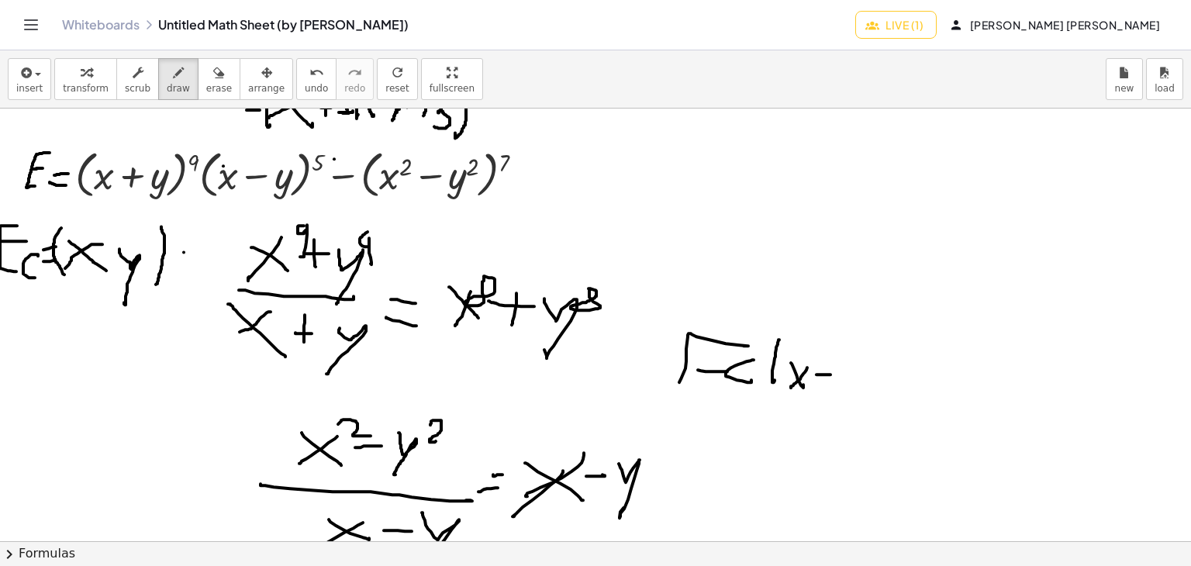
click at [828, 373] on div at bounding box center [595, 325] width 1191 height 1299
drag, startPoint x: 825, startPoint y: 354, endPoint x: 831, endPoint y: 381, distance: 27.1
click at [824, 383] on div at bounding box center [595, 325] width 1191 height 1299
drag, startPoint x: 848, startPoint y: 376, endPoint x: 848, endPoint y: 389, distance: 12.4
click at [846, 393] on div at bounding box center [595, 325] width 1191 height 1299
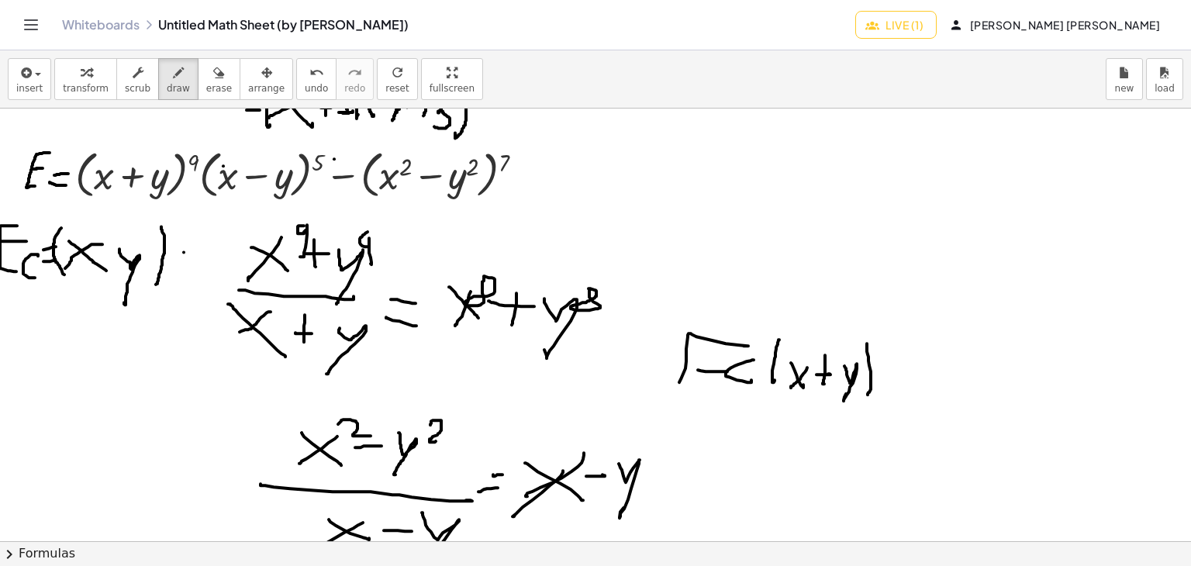
drag, startPoint x: 867, startPoint y: 347, endPoint x: 926, endPoint y: 323, distance: 64.0
click at [868, 392] on div at bounding box center [595, 325] width 1191 height 1299
click at [900, 364] on div at bounding box center [595, 325] width 1191 height 1299
drag, startPoint x: 890, startPoint y: 371, endPoint x: 903, endPoint y: 370, distance: 13.3
click at [903, 370] on div at bounding box center [595, 325] width 1191 height 1299
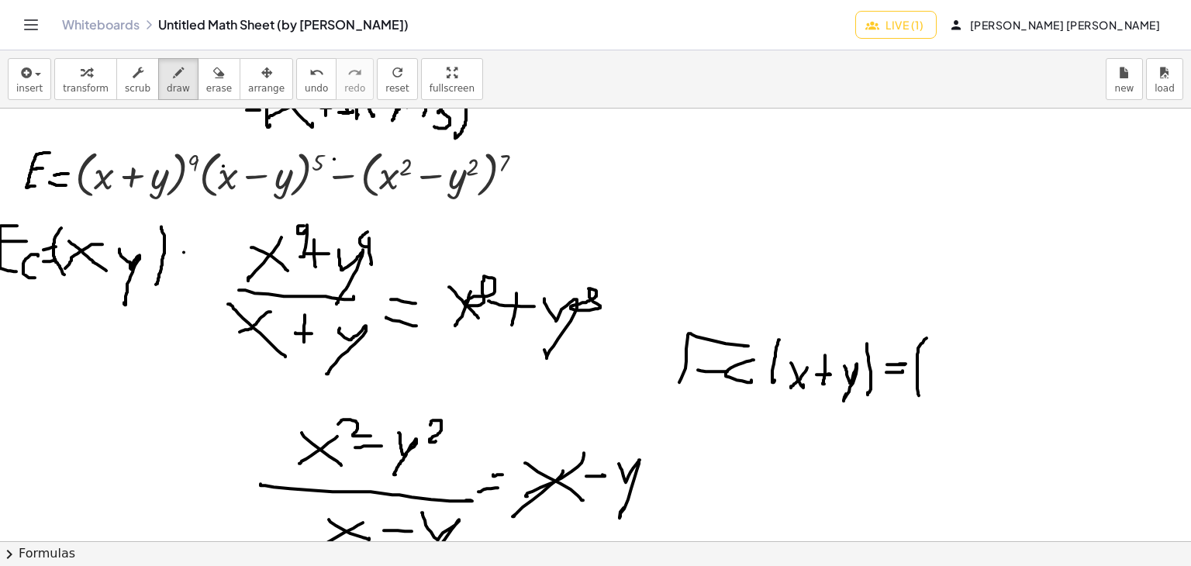
drag
click at [921, 392] on div at bounding box center [595, 325] width 1191 height 1299
click at [943, 379] on div at bounding box center [595, 325] width 1191 height 1299
click at [923, 382] on div at bounding box center [595, 325] width 1191 height 1299
click at [946, 341] on div at bounding box center [595, 325] width 1191 height 1299
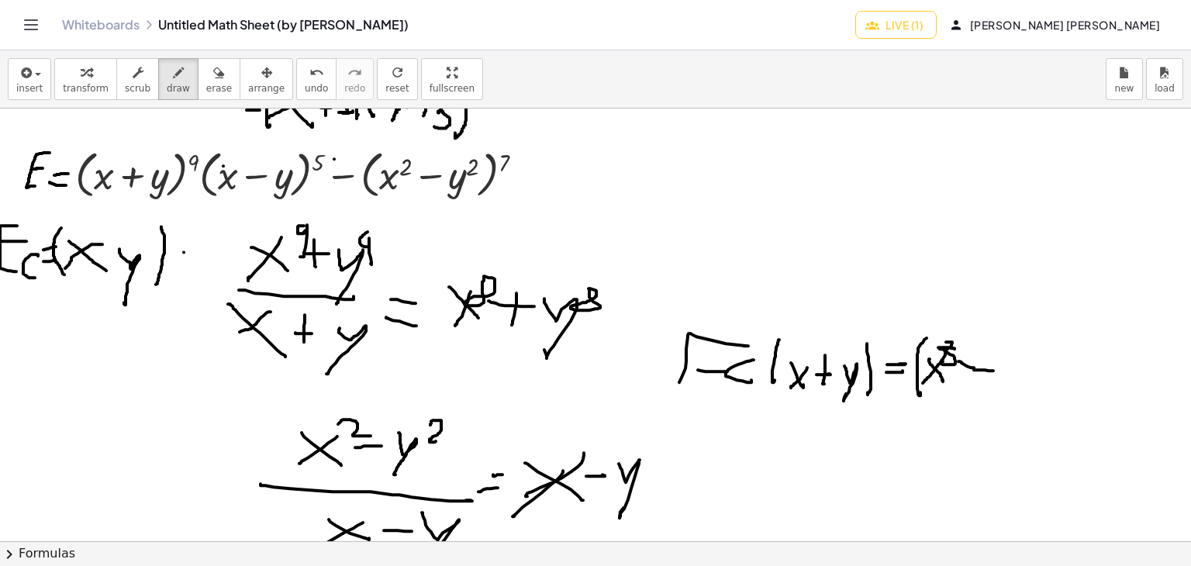
click at [998, 367] on div at bounding box center [595, 325] width 1191 height 1299
click at [984, 378] on div at bounding box center [595, 325] width 1191 height 1299
click at [1000, 373] on div at bounding box center [595, 325] width 1191 height 1299
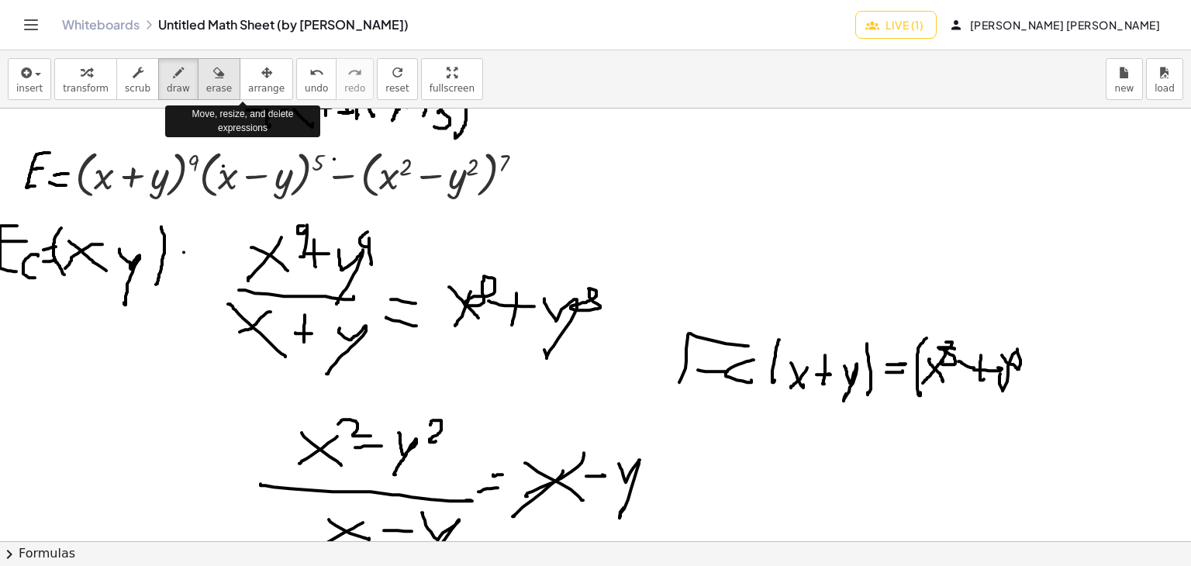
click at [212, 88] on button "erase" at bounding box center [219, 79] width 43 height 42
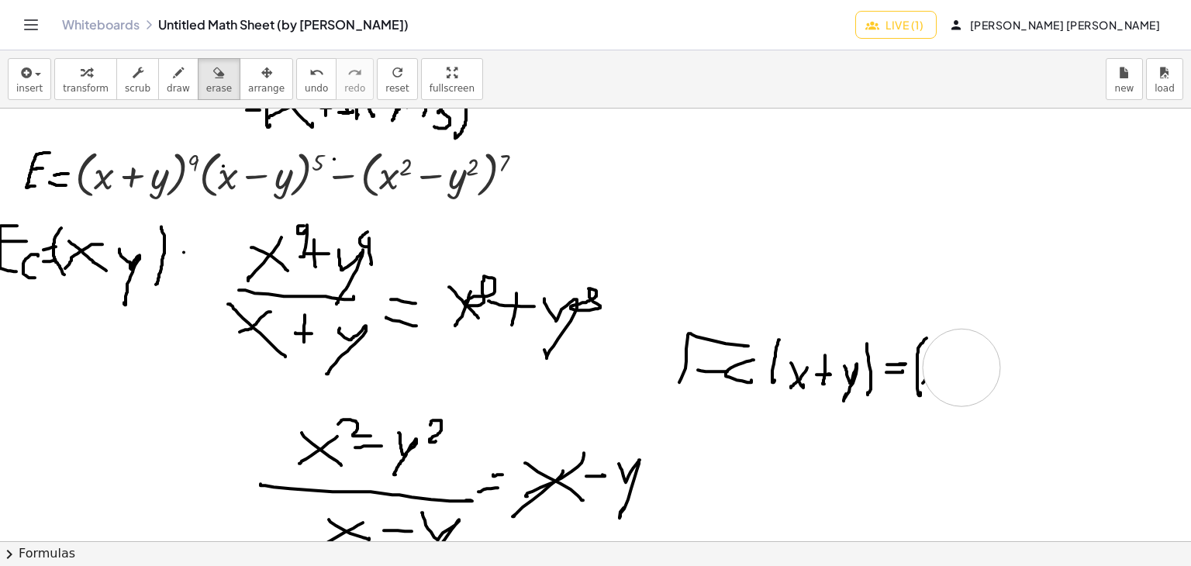
click at [960, 368] on div at bounding box center [595, 325] width 1191 height 1299
click at [173, 78] on icon "button" at bounding box center [178, 73] width 11 height 19
click at [918, 375] on div at bounding box center [595, 325] width 1191 height 1299
click at [947, 382] on div at bounding box center [595, 325] width 1191 height 1299
click at [969, 364] on div at bounding box center [595, 325] width 1191 height 1299
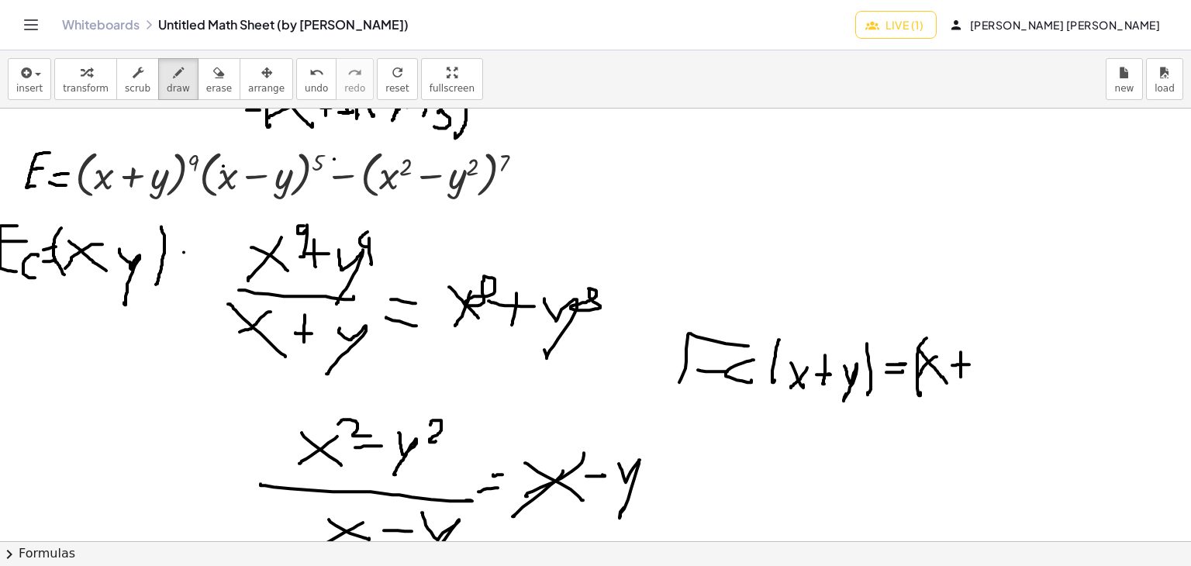
click at [959, 375] on div at bounding box center [595, 325] width 1191 height 1299
click at [949, 336] on div at bounding box center [595, 325] width 1191 height 1299
click at [975, 385] on div at bounding box center [595, 325] width 1191 height 1299
click at [1000, 339] on div at bounding box center [595, 325] width 1191 height 1299
click at [1024, 371] on div at bounding box center [595, 325] width 1191 height 1299
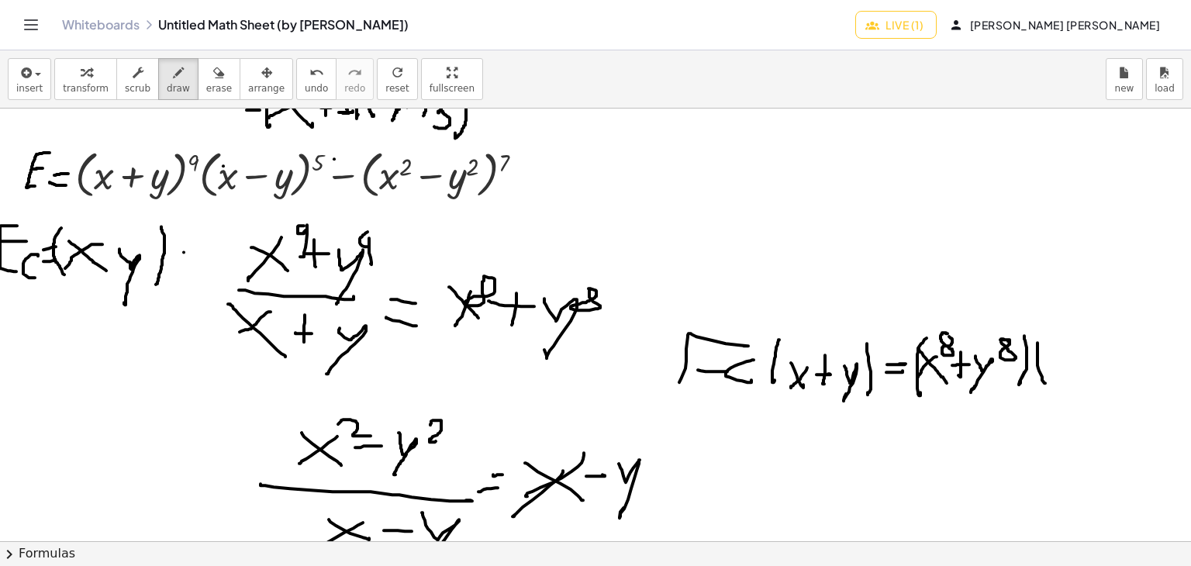
click at [1049, 384] on div at bounding box center [595, 325] width 1191 height 1299
click at [1075, 373] on div at bounding box center [595, 325] width 1191 height 1299
click at [1059, 383] on div at bounding box center [595, 325] width 1191 height 1299
click at [1095, 366] on div at bounding box center [595, 325] width 1191 height 1299
click at [1114, 392] on div at bounding box center [595, 325] width 1191 height 1299
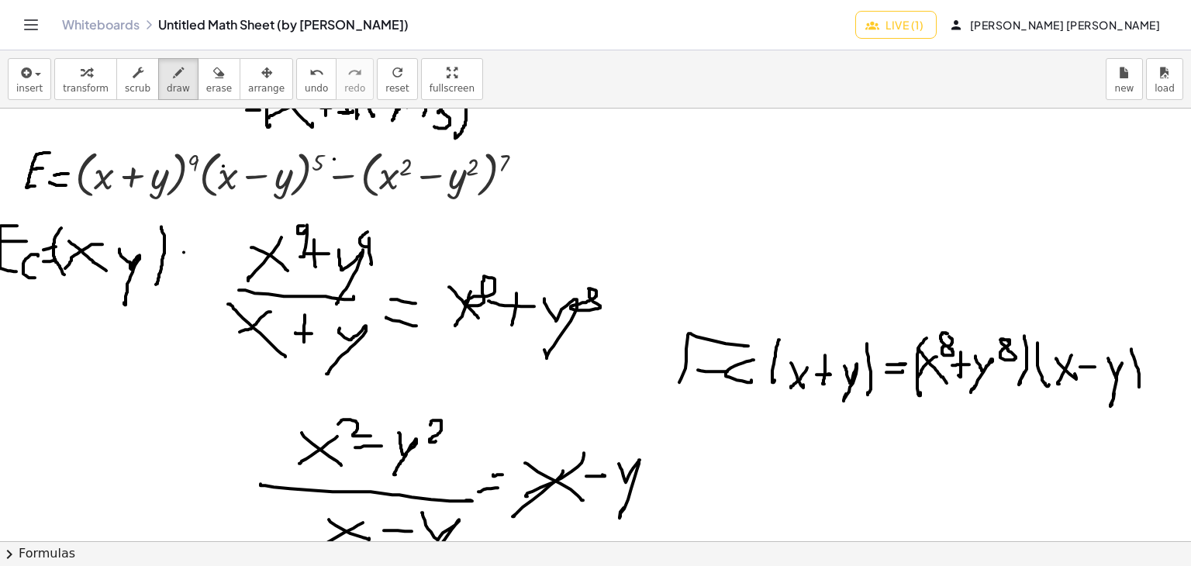
click at [1138, 385] on div at bounding box center [595, 325] width 1191 height 1299
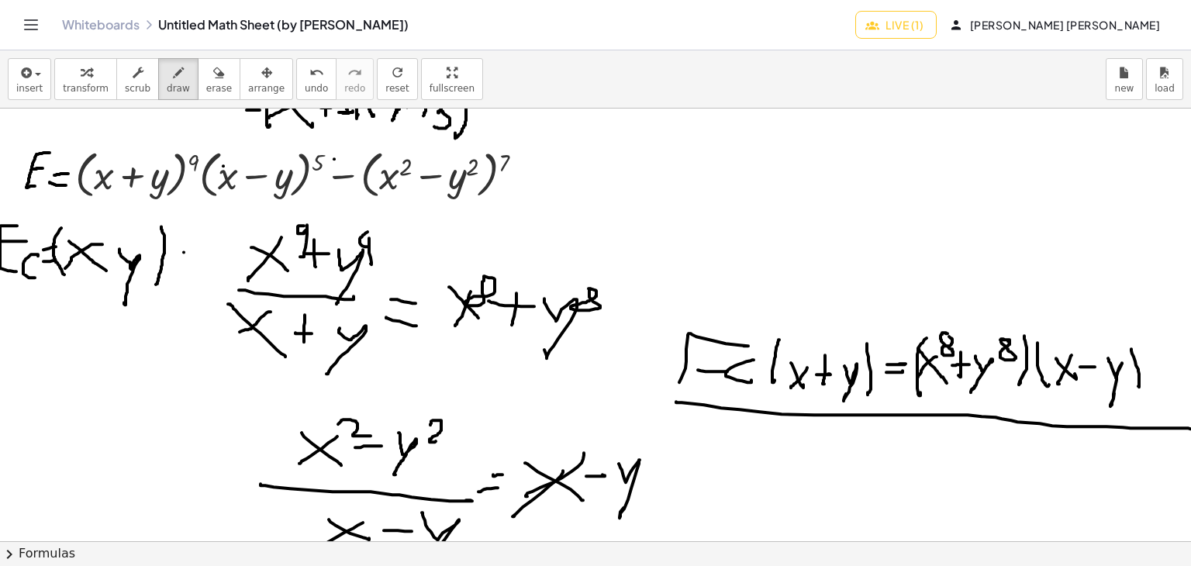
click at [1184, 428] on div "+ · ( + x + 3 ) · ( + x + 2 ) · ( + x + 1 ) + · ( + x + 2 ) · ( + x + 1 ) + ( +…" at bounding box center [595, 325] width 1191 height 433
